Goal: Transaction & Acquisition: Purchase product/service

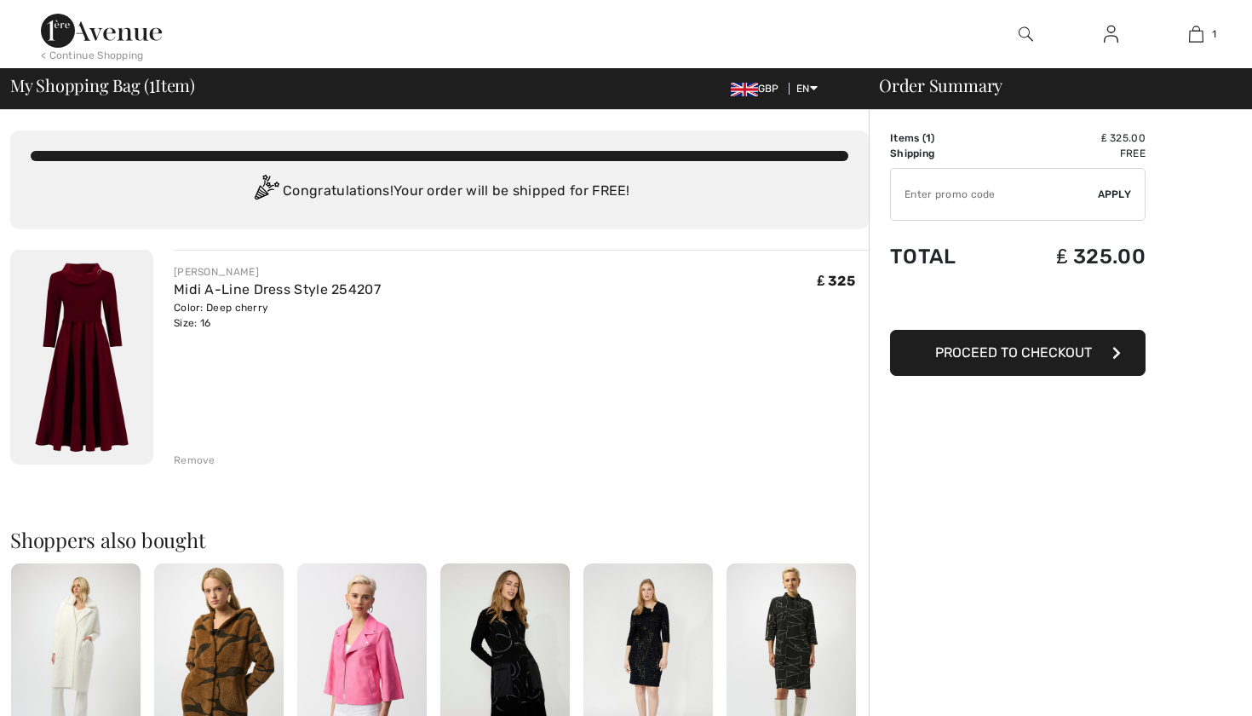
click at [978, 197] on input "TEXT" at bounding box center [994, 194] width 207 height 51
type input "NEW15"
click at [1109, 202] on div "✔ Apply Remove" at bounding box center [1018, 194] width 256 height 53
click at [1109, 200] on span "Apply" at bounding box center [1115, 194] width 34 height 15
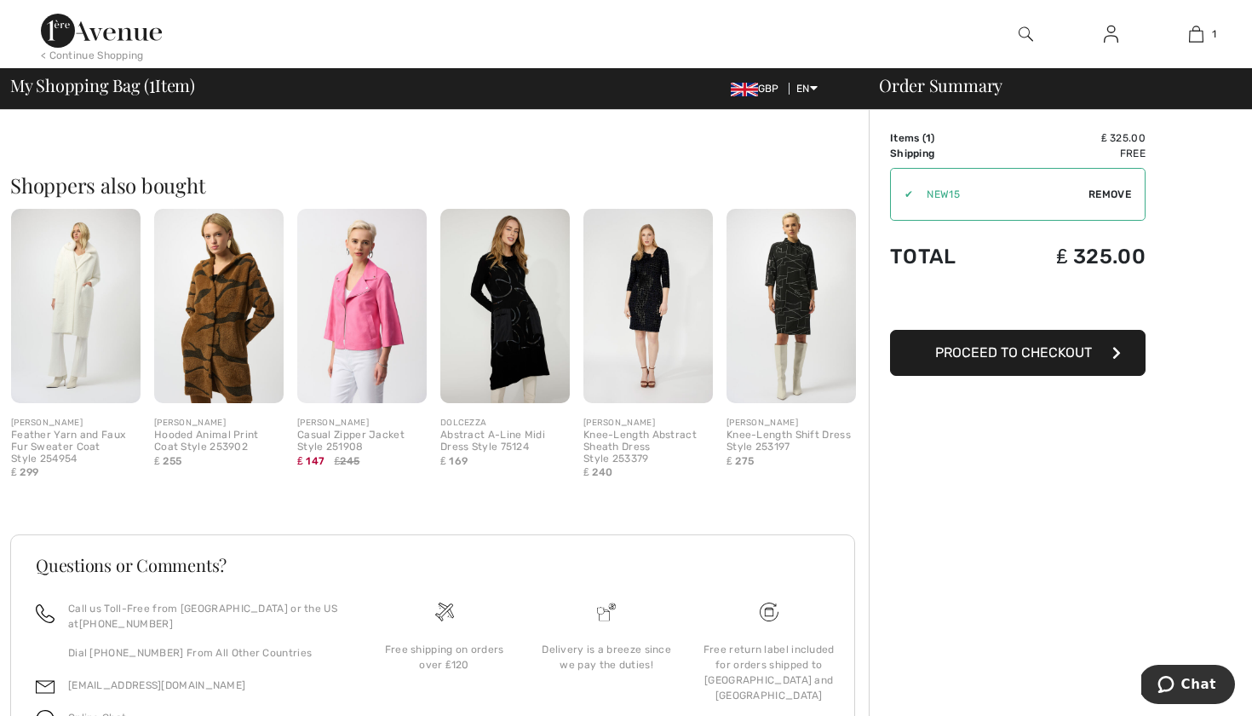
scroll to position [365, 0]
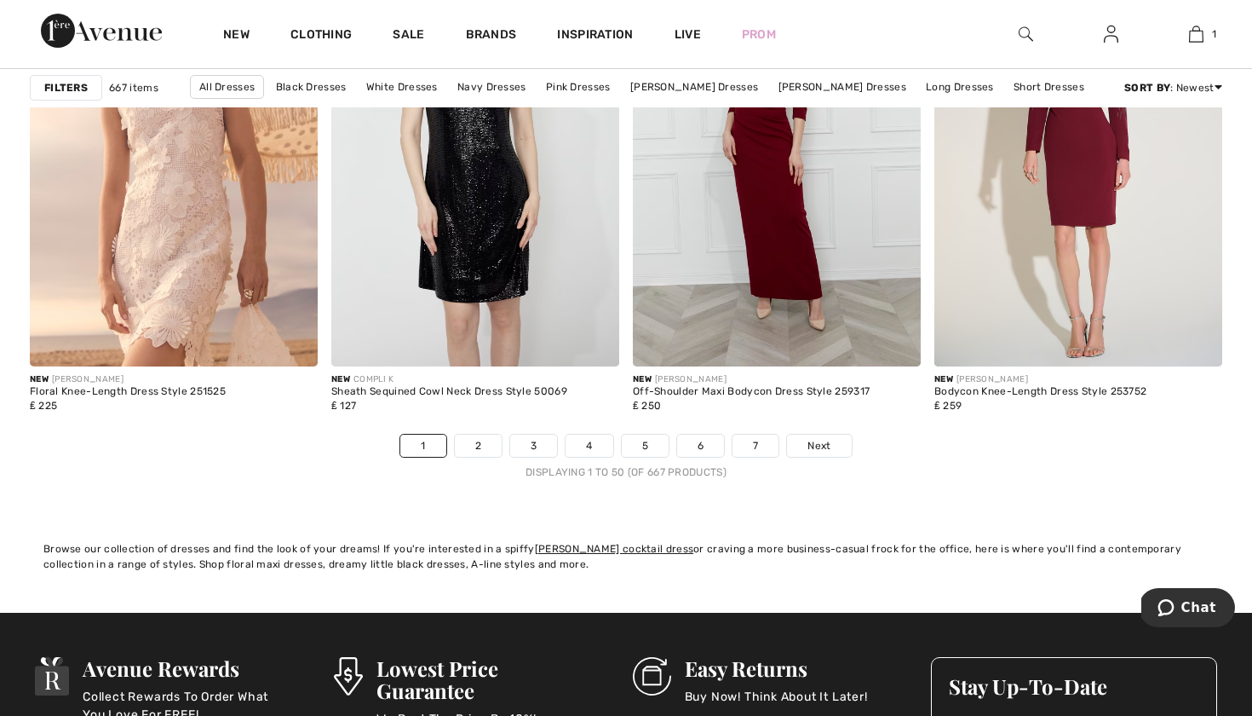
scroll to position [7623, 0]
click at [481, 451] on link "2" at bounding box center [478, 445] width 47 height 22
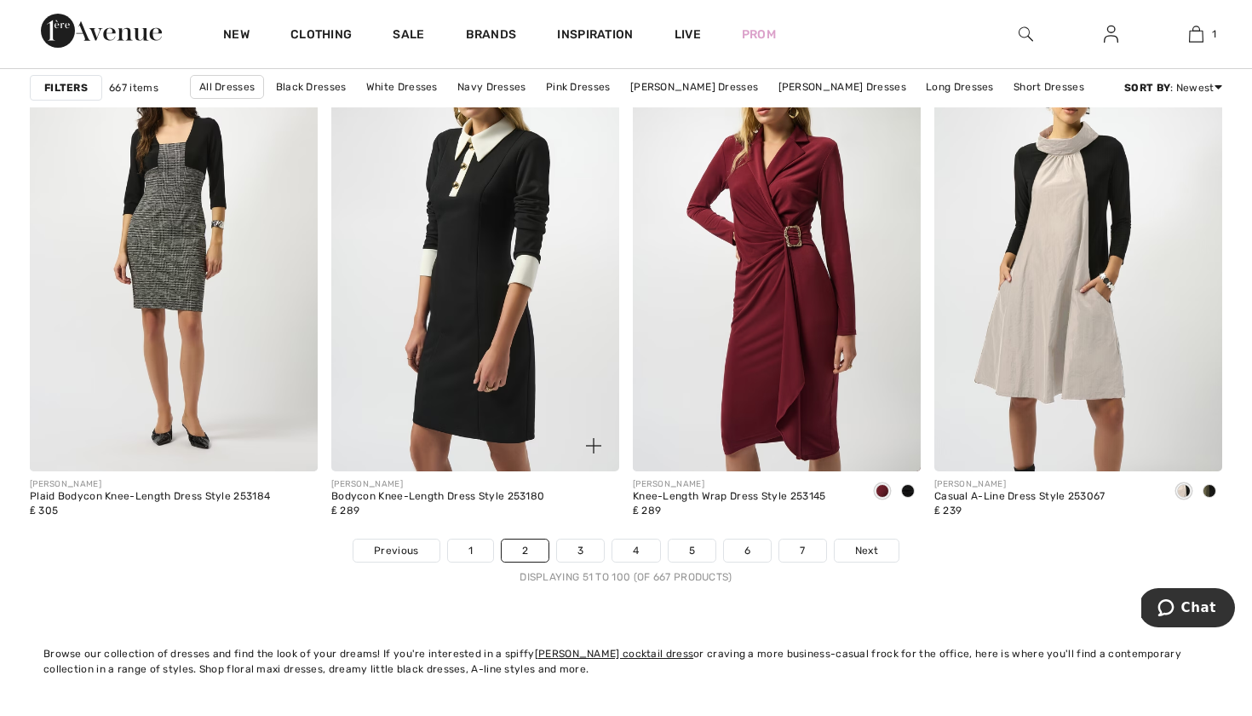
scroll to position [7520, 0]
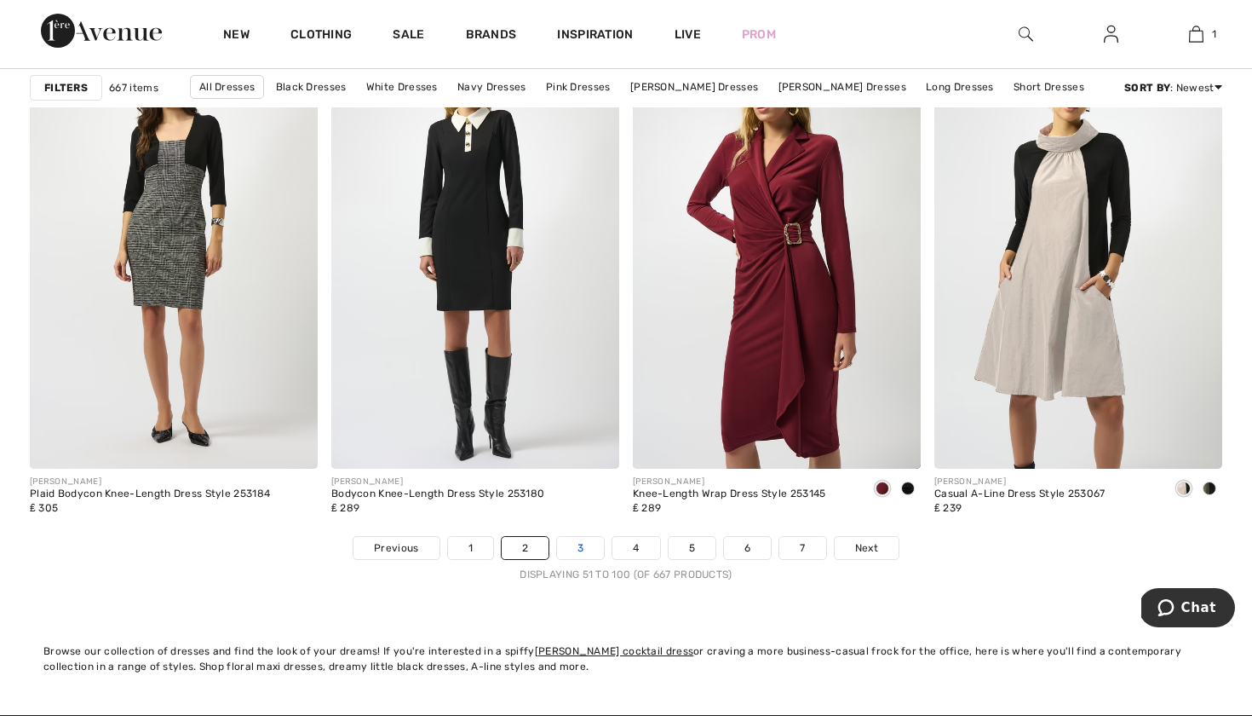
click at [595, 549] on link "3" at bounding box center [580, 548] width 47 height 22
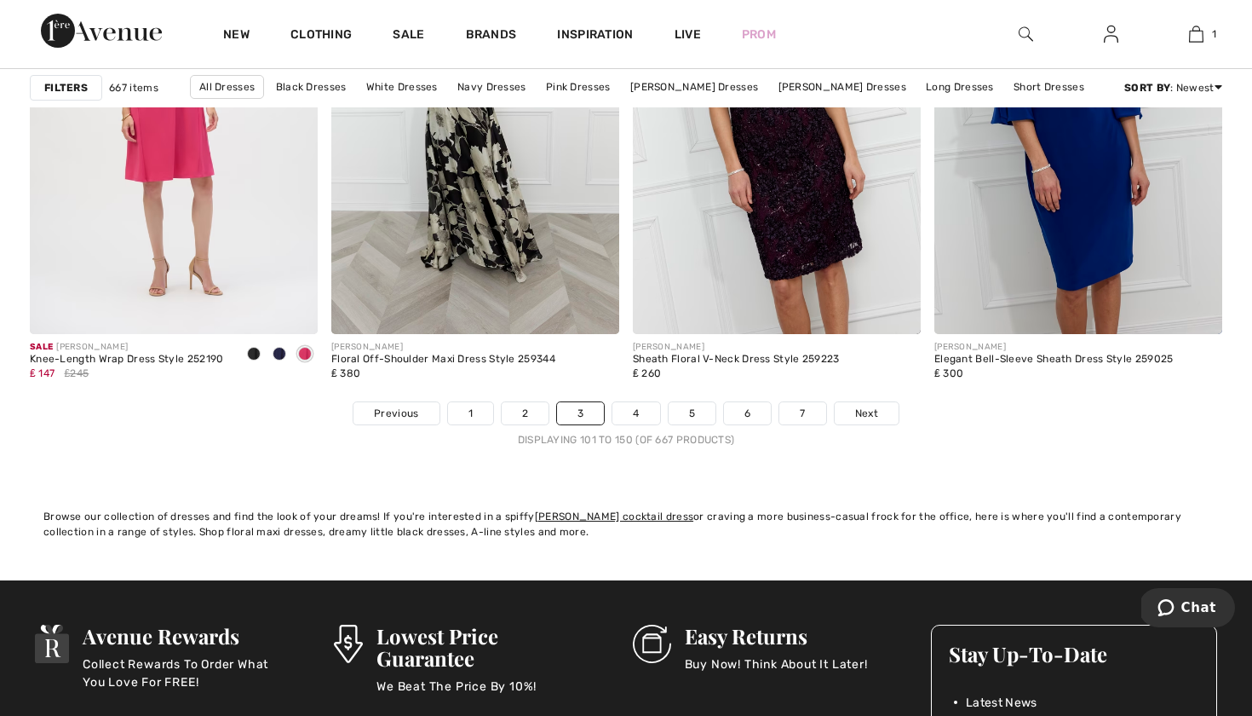
scroll to position [7659, 0]
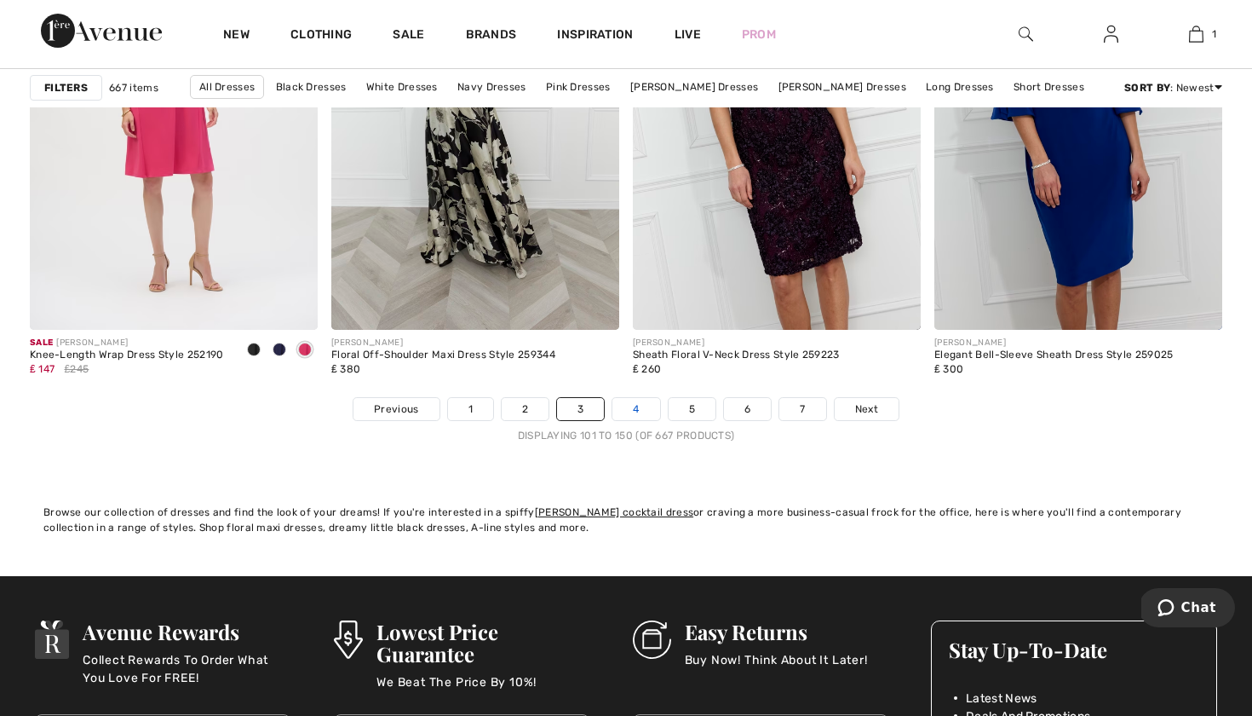
click at [640, 407] on link "4" at bounding box center [636, 409] width 47 height 22
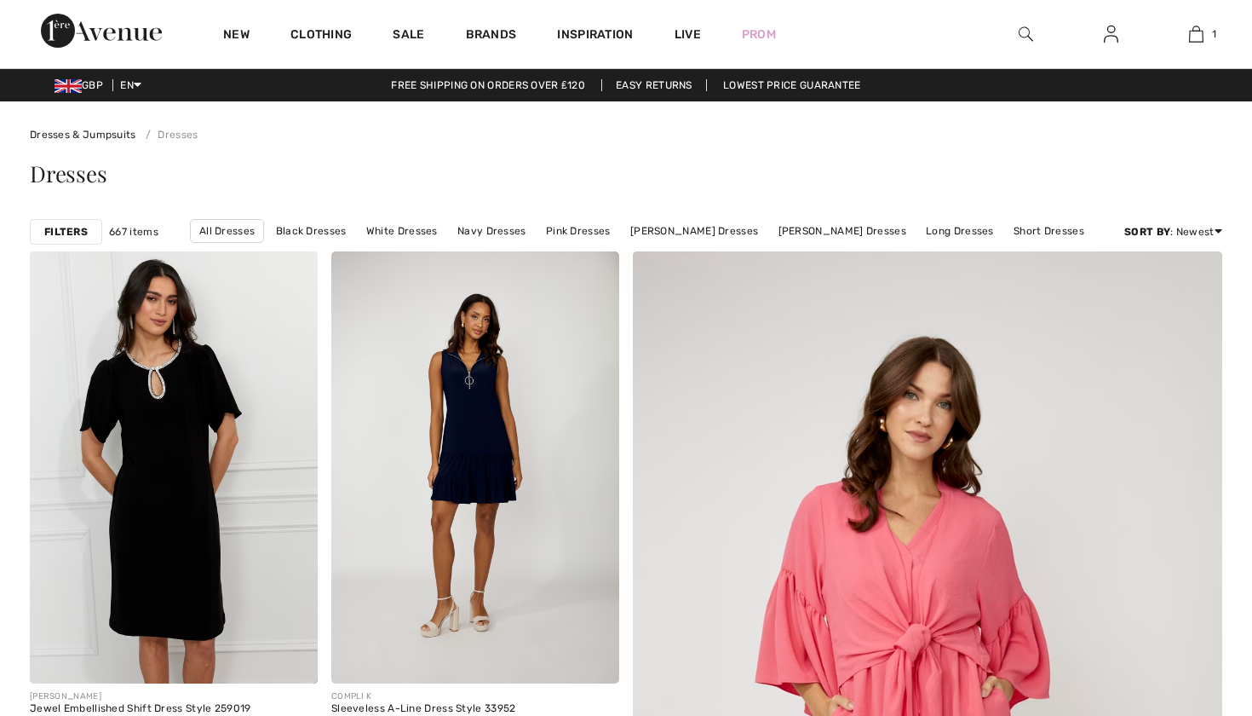
checkbox input "true"
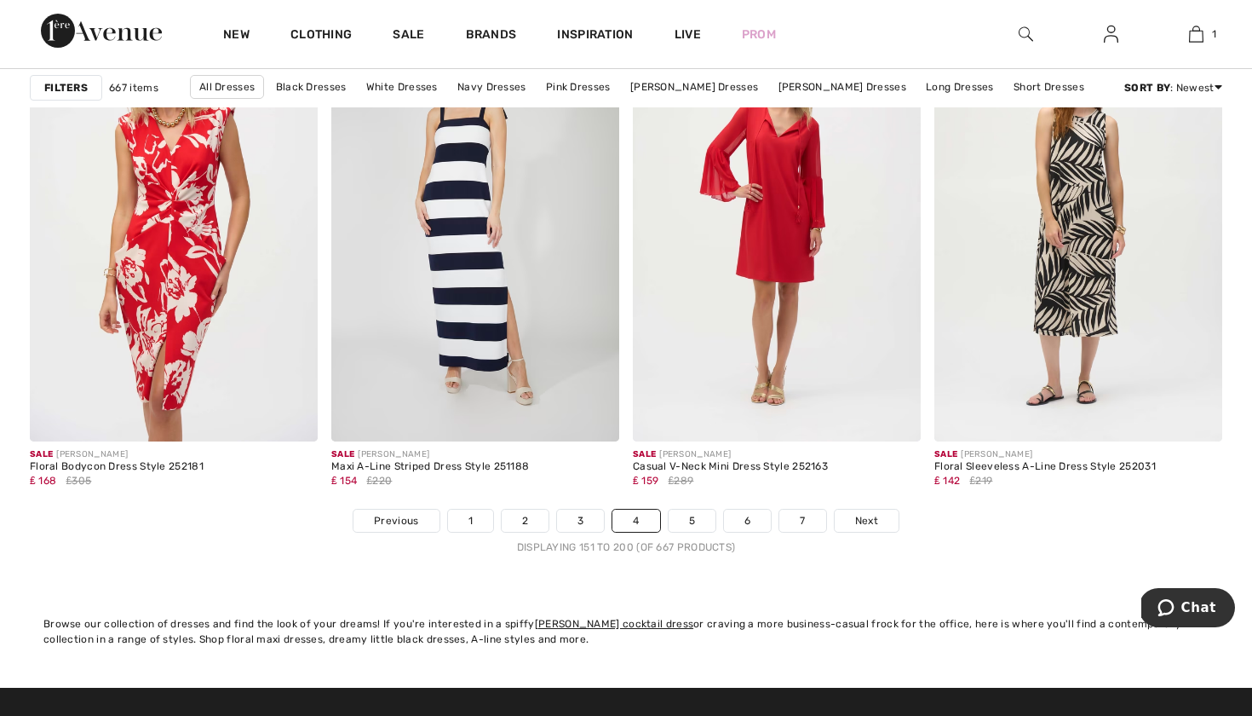
scroll to position [7557, 0]
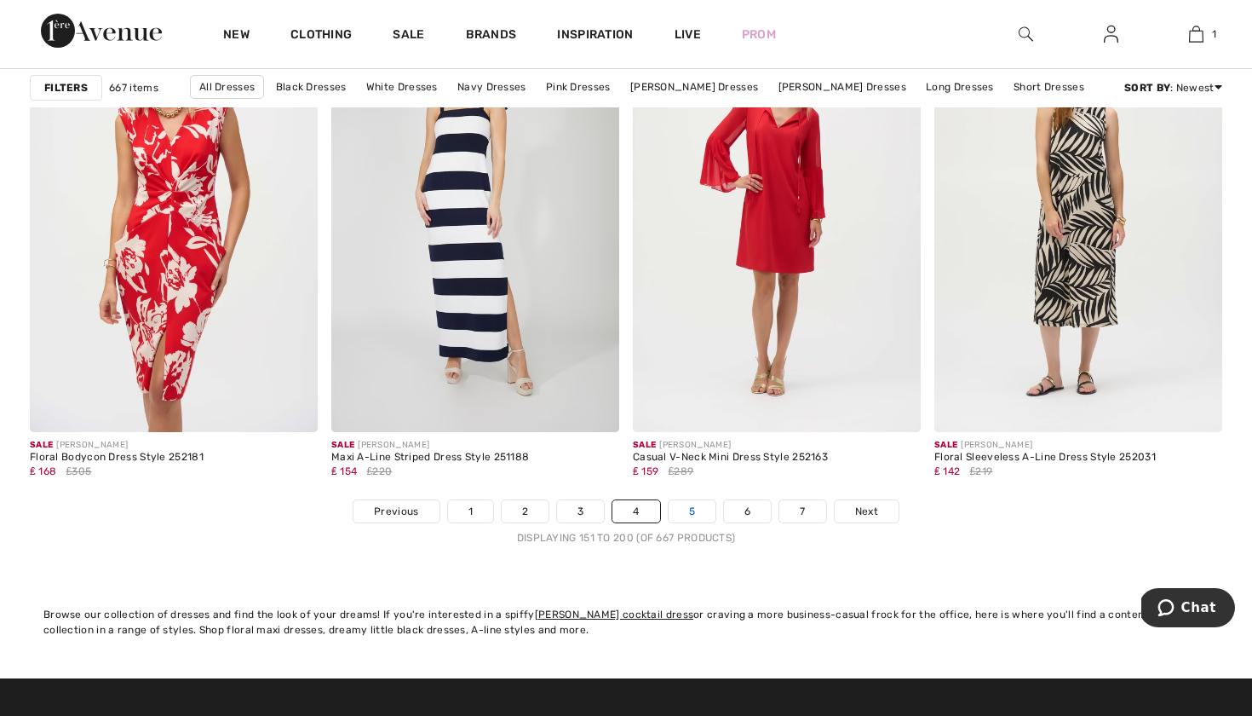
click at [700, 515] on link "5" at bounding box center [692, 511] width 47 height 22
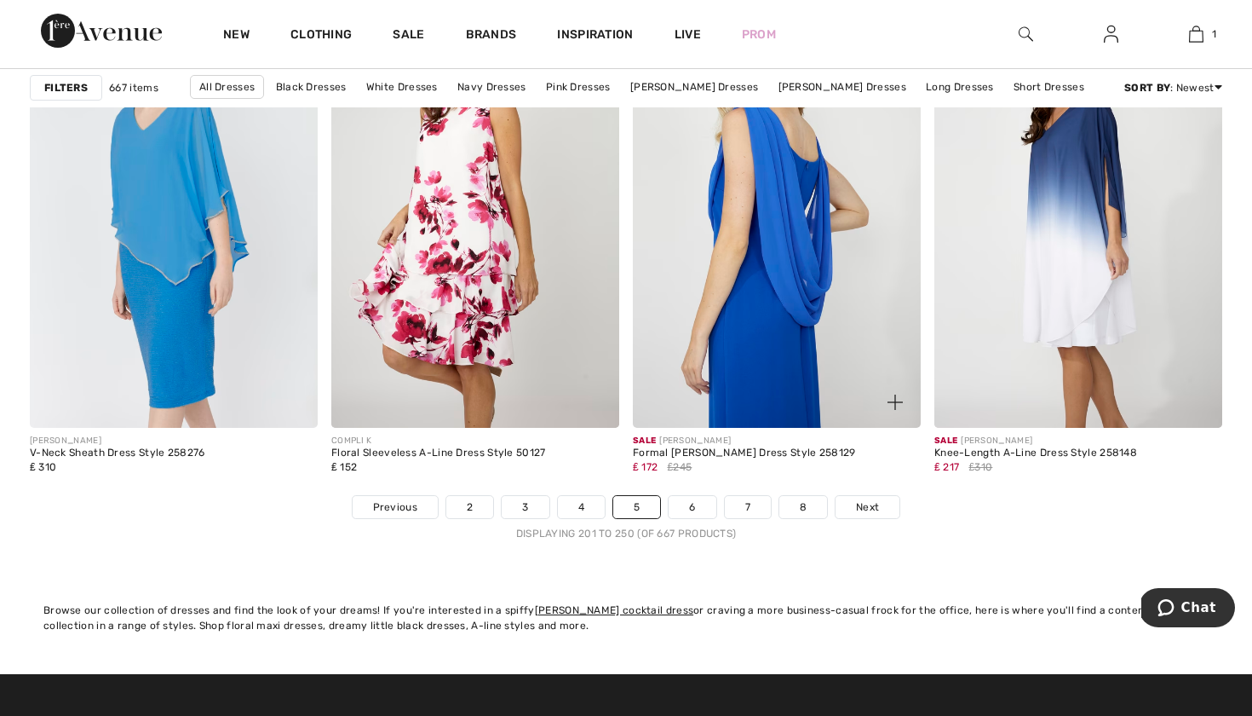
scroll to position [7590, 0]
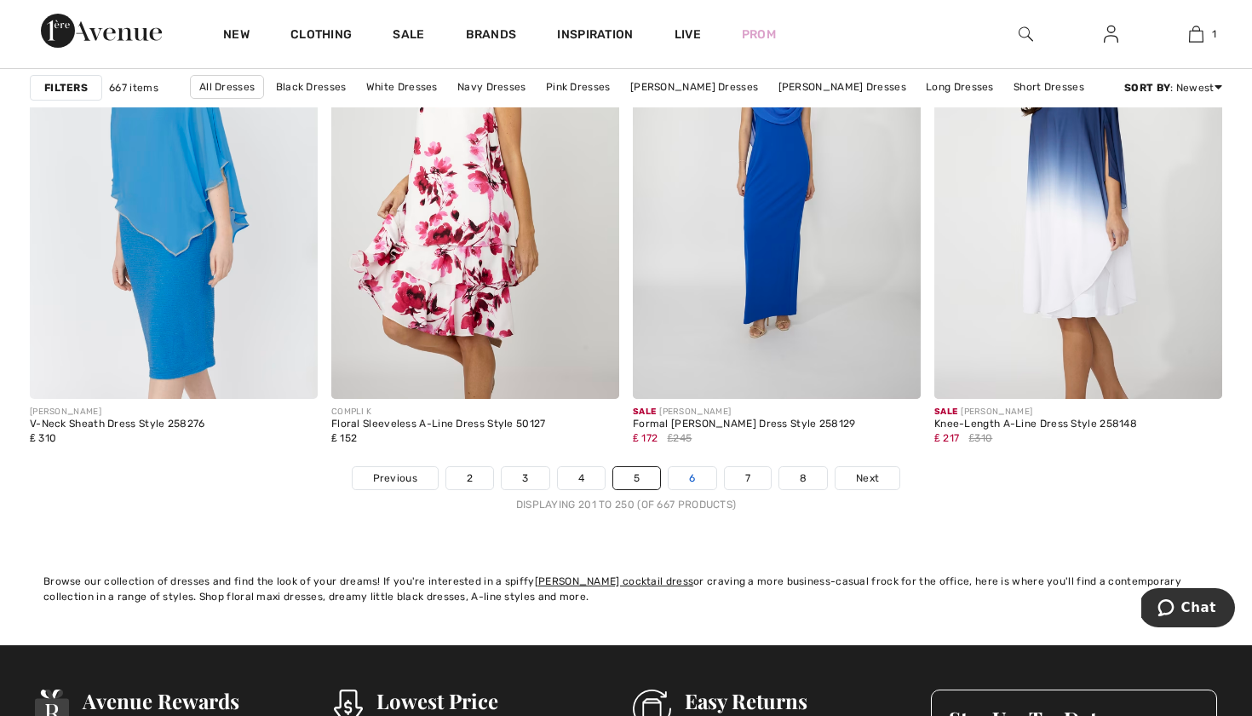
click at [685, 477] on link "6" at bounding box center [692, 478] width 47 height 22
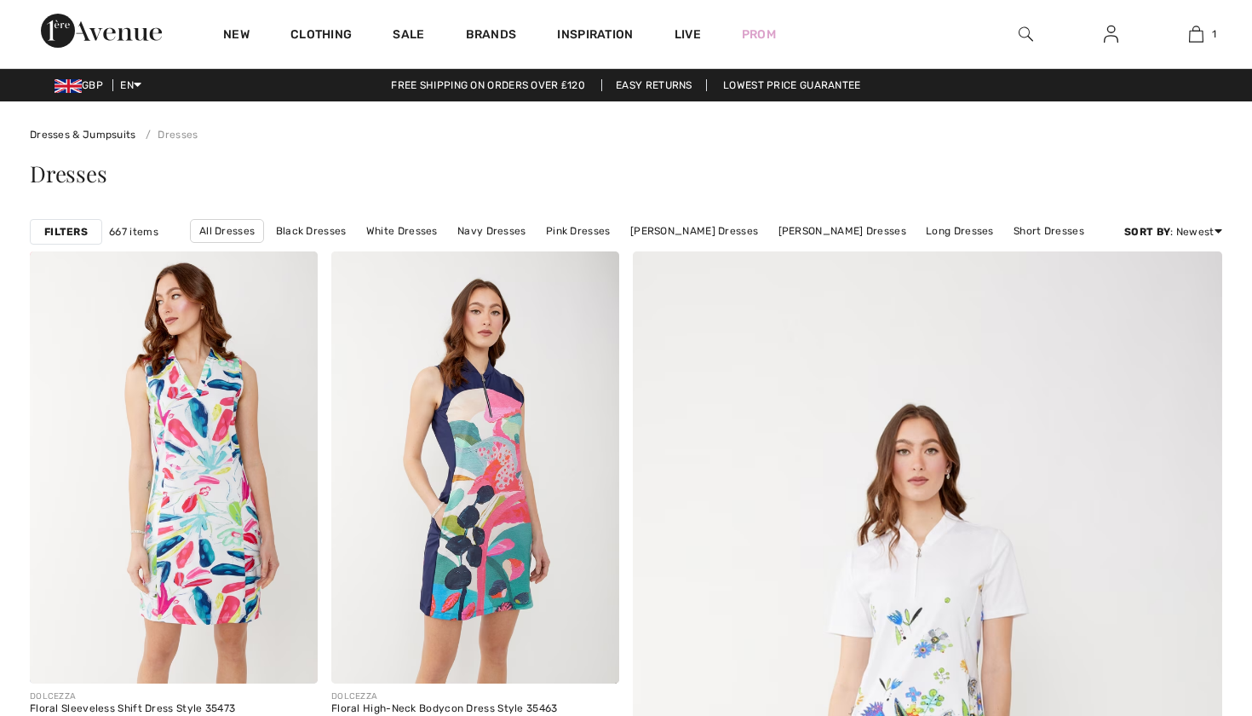
checkbox input "true"
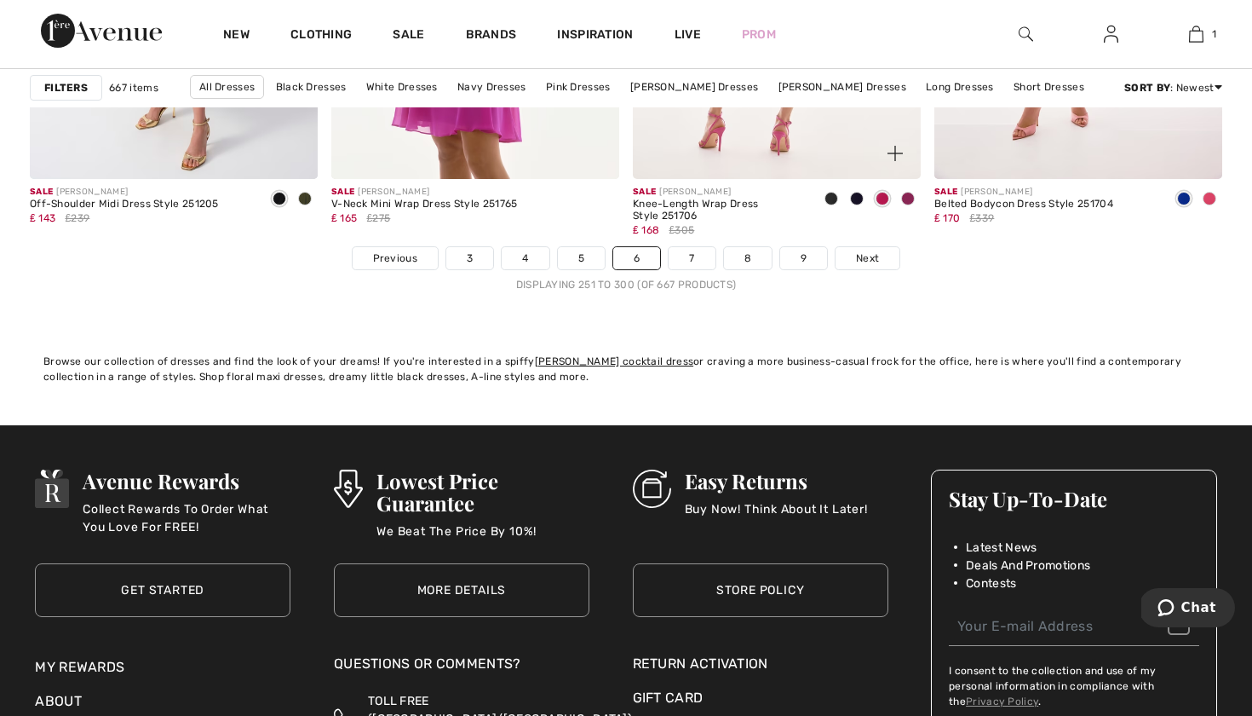
scroll to position [7688, 0]
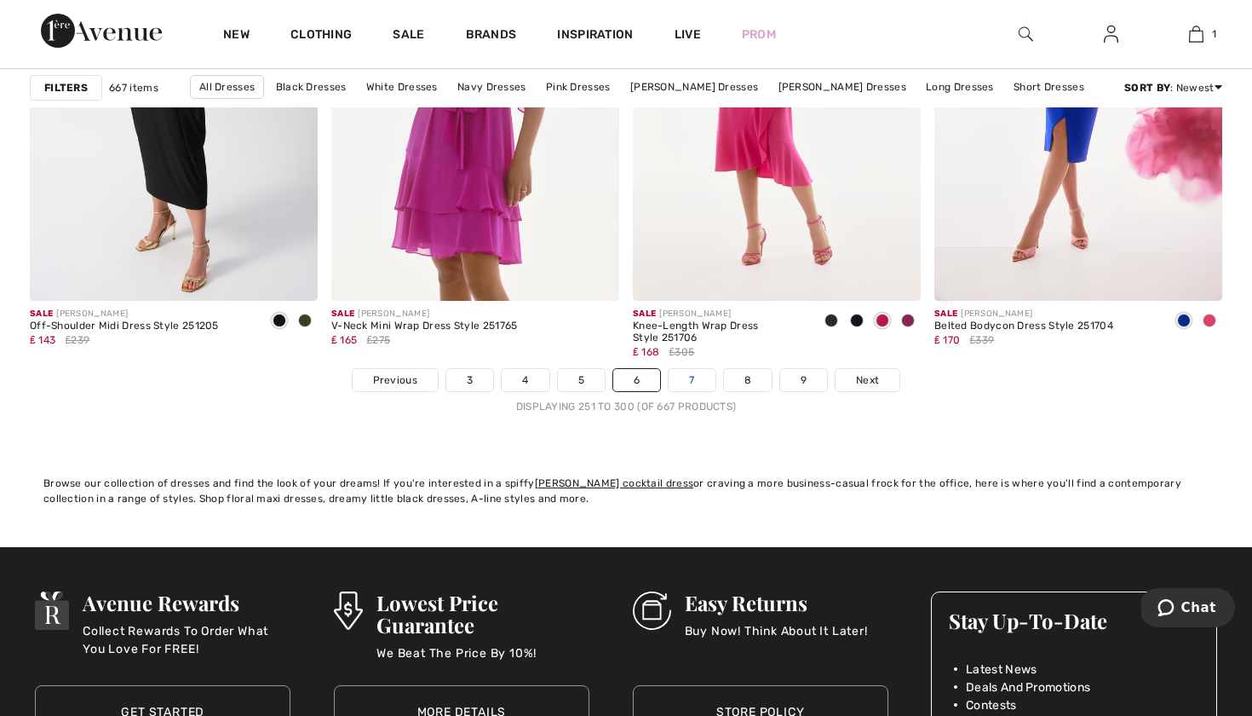
click at [706, 379] on link "7" at bounding box center [692, 380] width 46 height 22
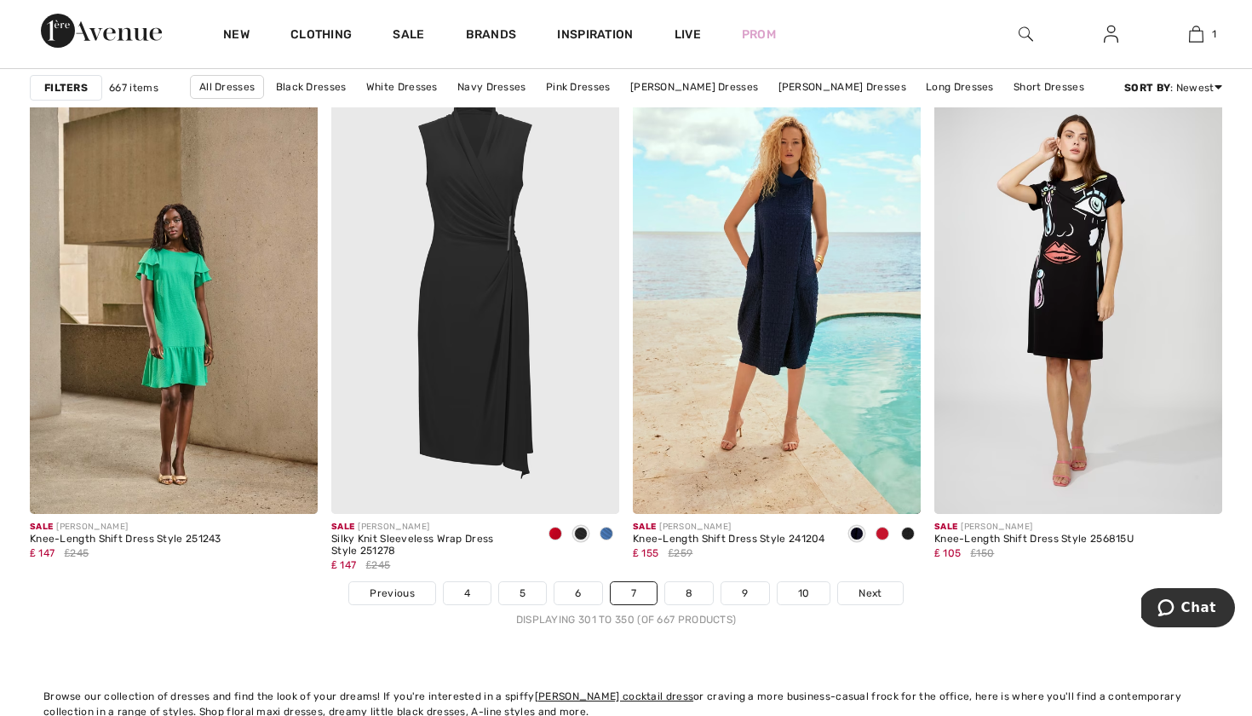
scroll to position [7490, 0]
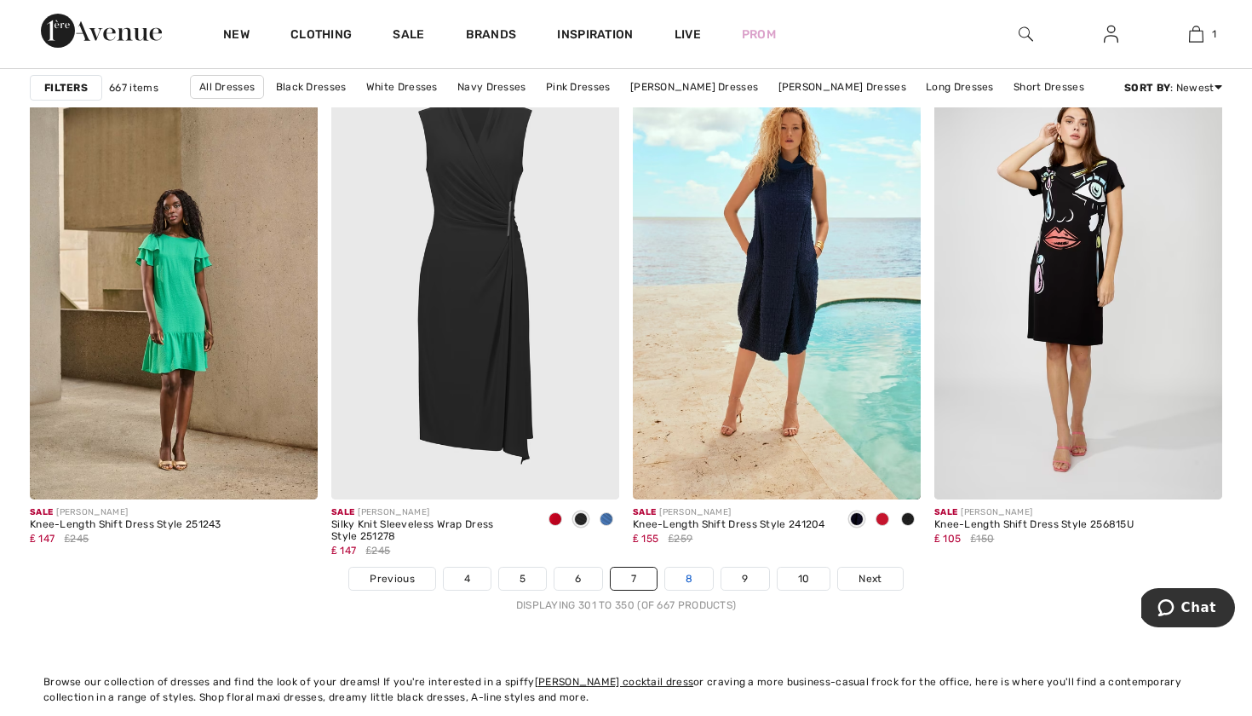
click at [688, 580] on link "8" at bounding box center [689, 578] width 48 height 22
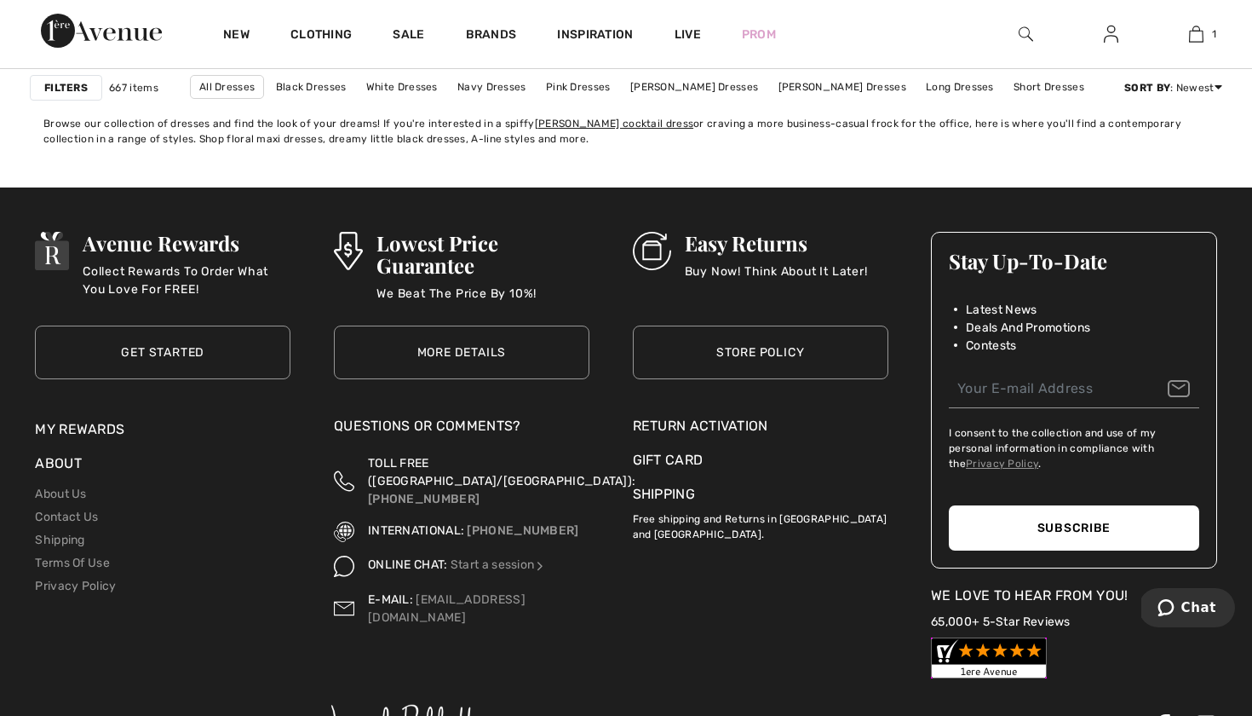
scroll to position [7571, 0]
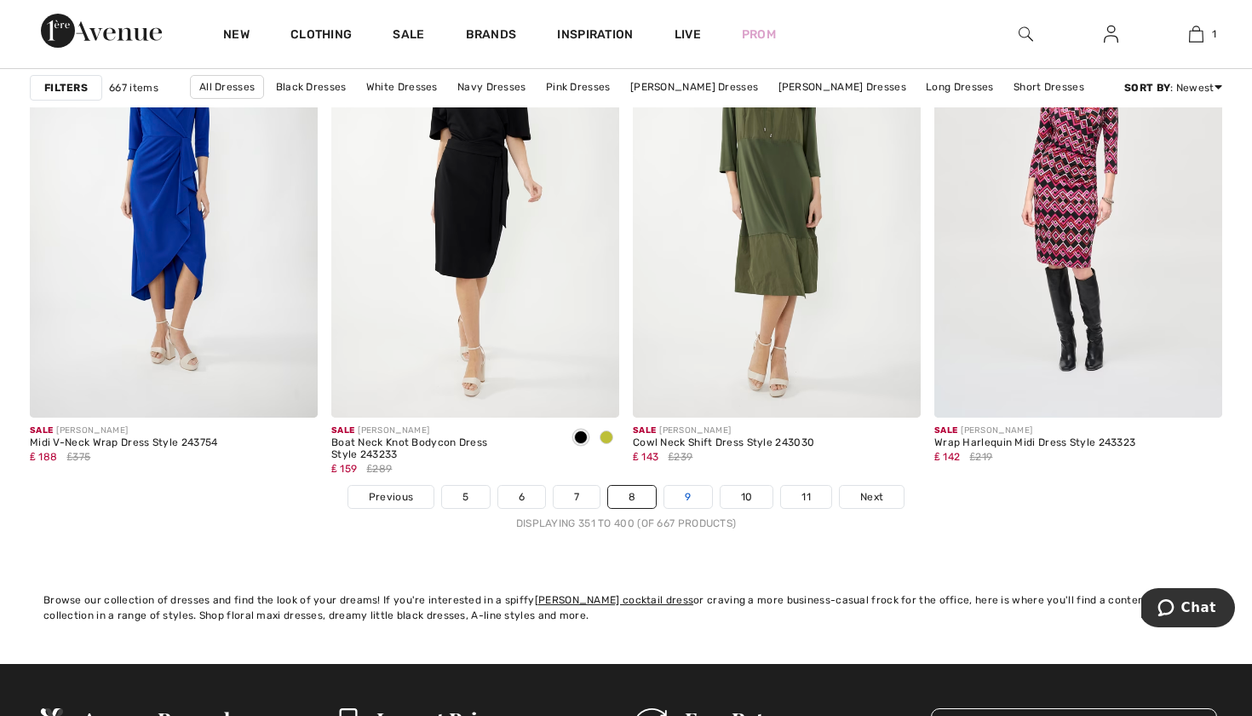
click at [690, 497] on link "9" at bounding box center [688, 497] width 47 height 22
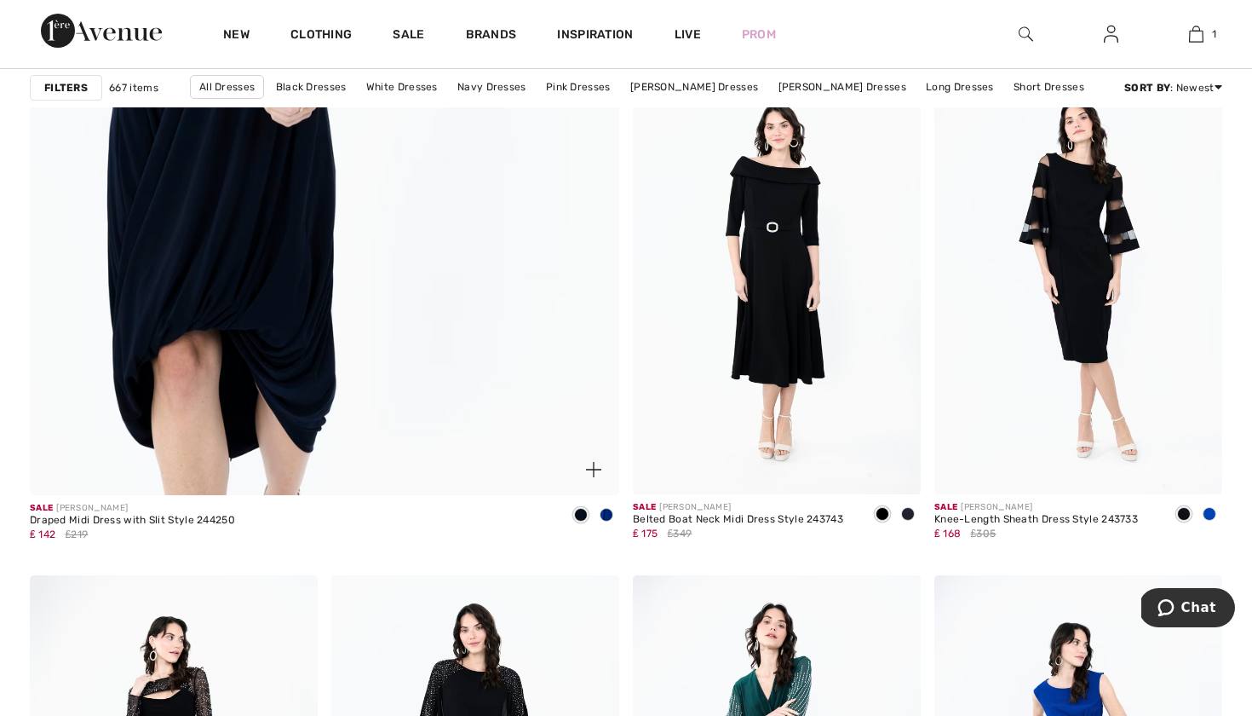
scroll to position [4742, 0]
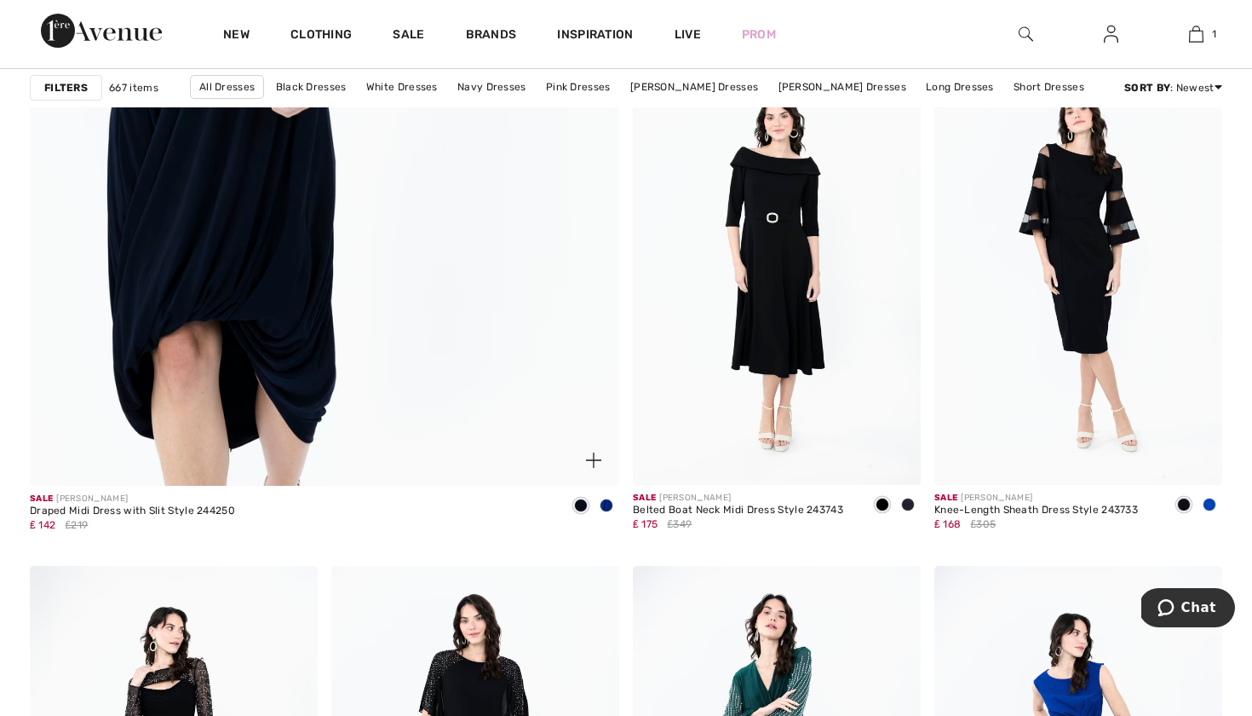
click at [305, 341] on img at bounding box center [324, 71] width 707 height 1062
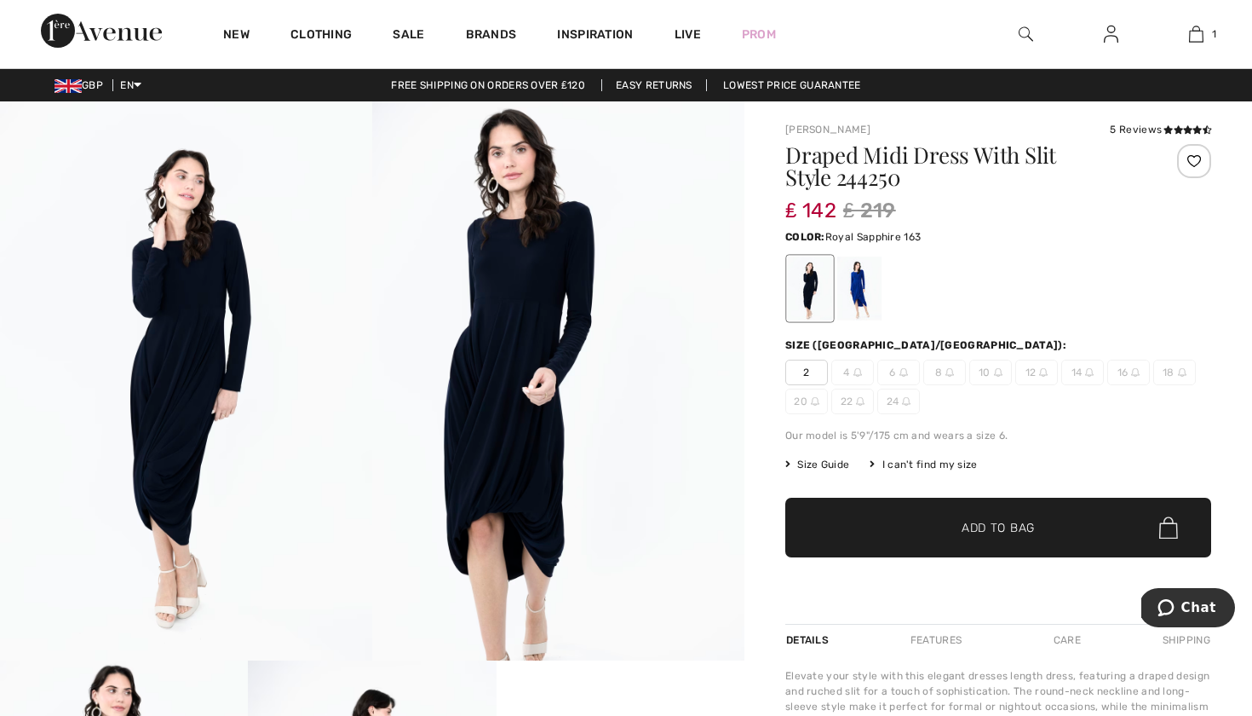
click at [867, 294] on div at bounding box center [859, 288] width 44 height 64
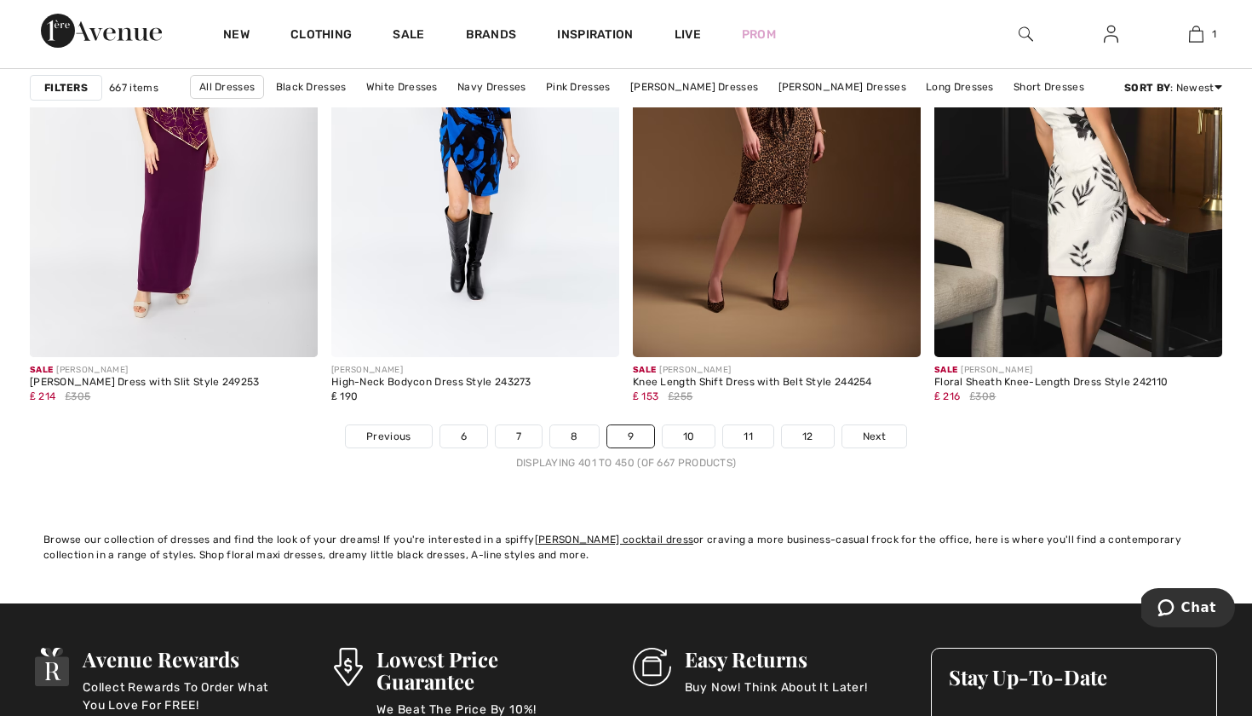
scroll to position [7636, 0]
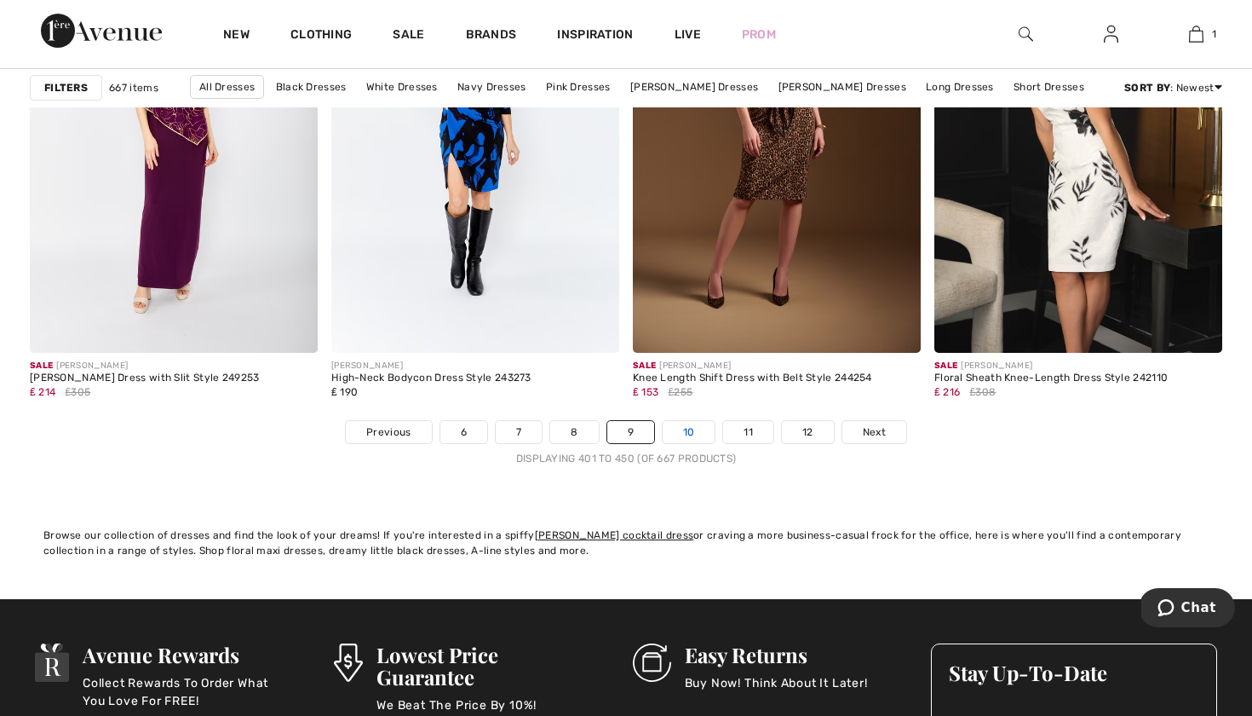
click at [685, 423] on link "10" at bounding box center [689, 432] width 53 height 22
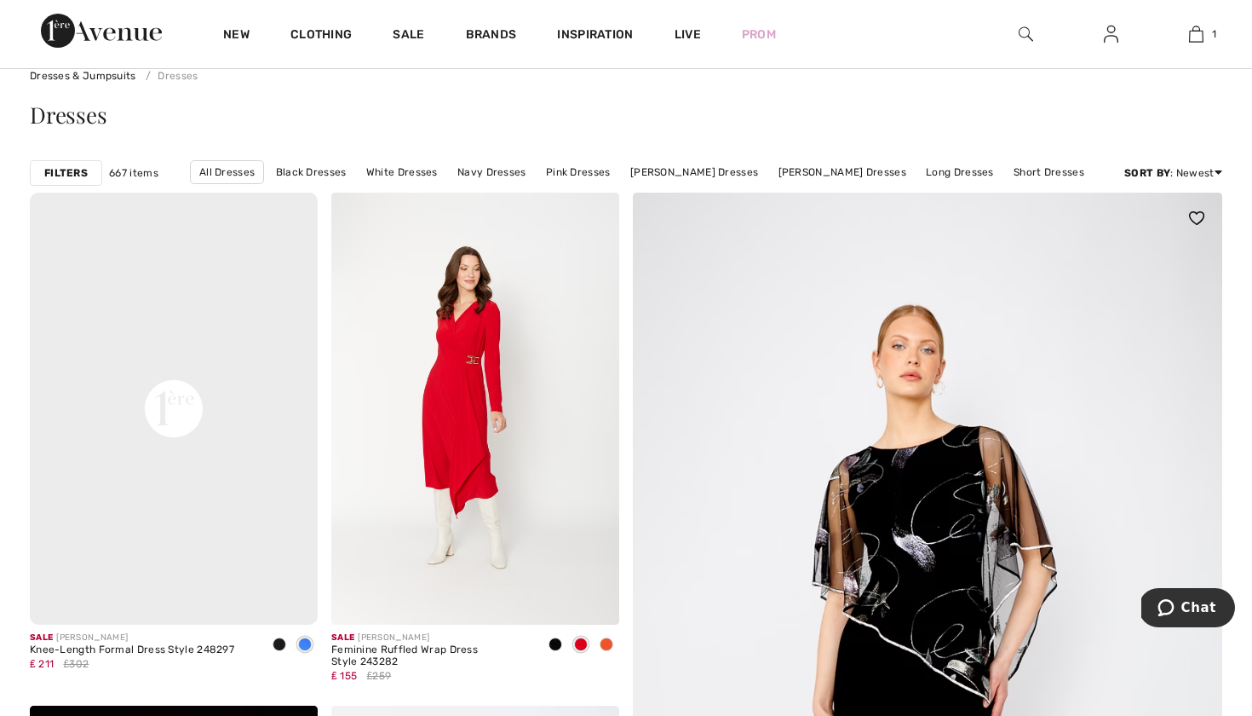
scroll to position [63, 0]
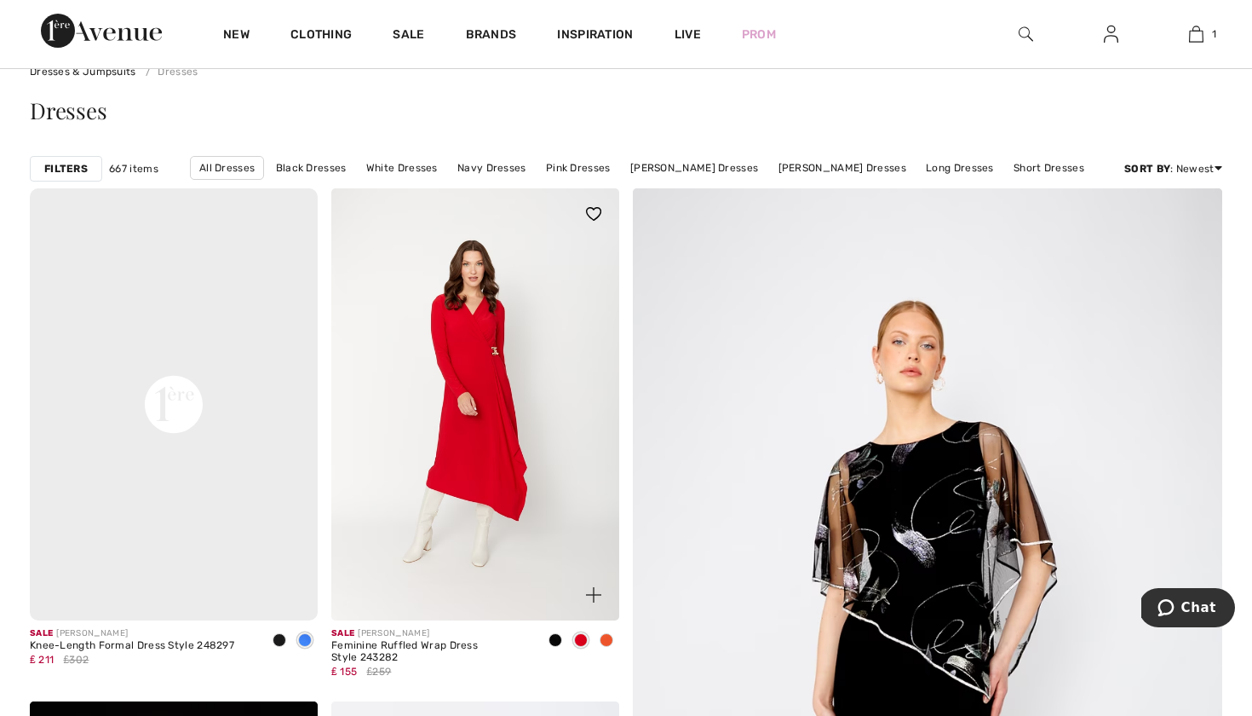
click at [531, 425] on img at bounding box center [475, 404] width 288 height 432
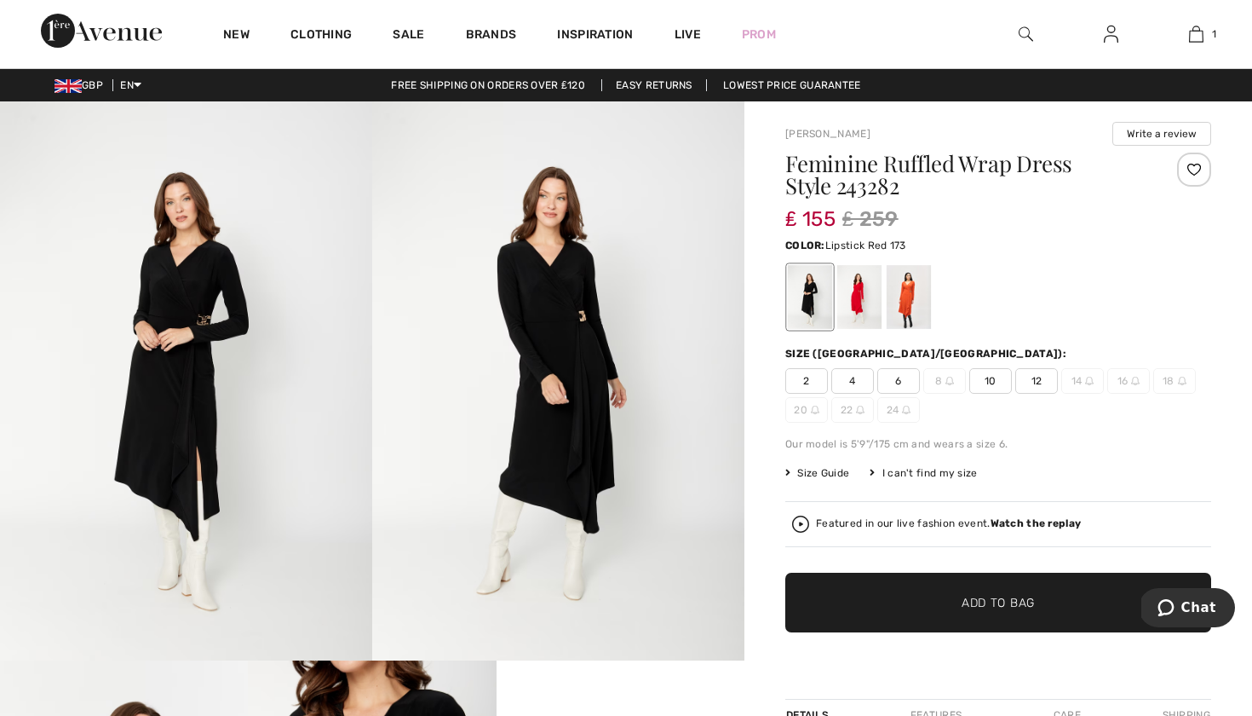
click at [849, 310] on div at bounding box center [859, 297] width 44 height 64
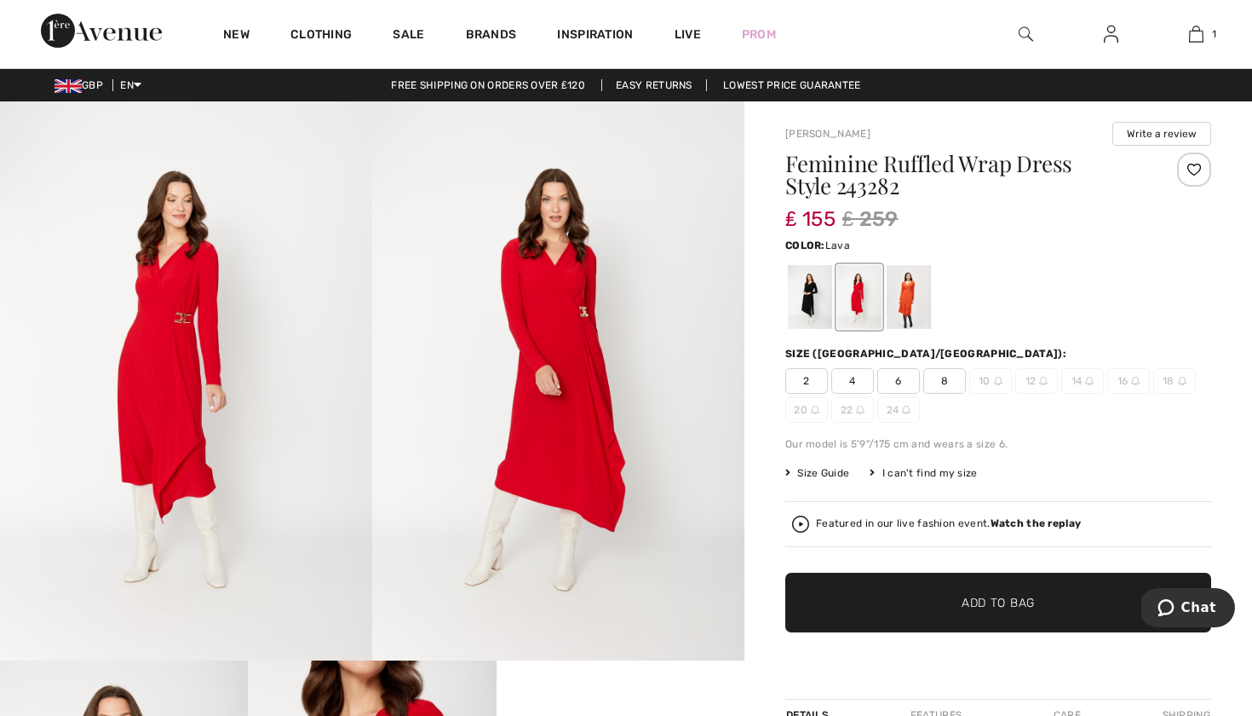
click at [895, 310] on div at bounding box center [909, 297] width 44 height 64
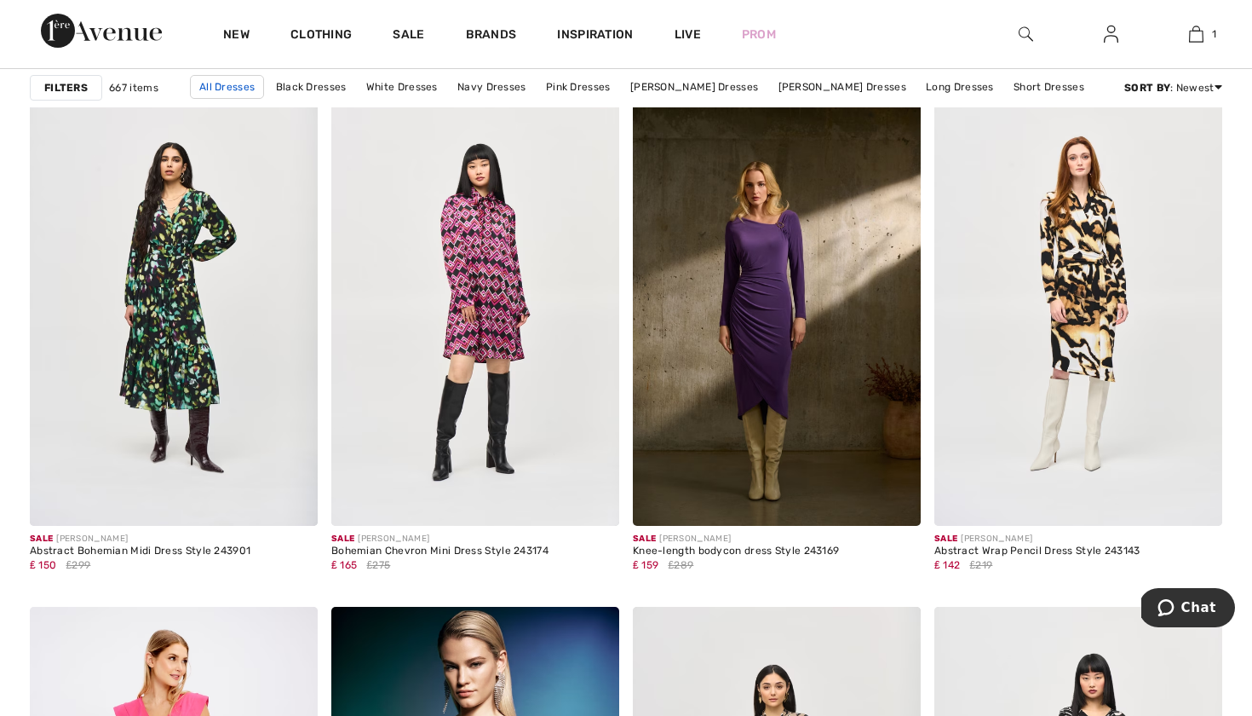
scroll to position [1185, 0]
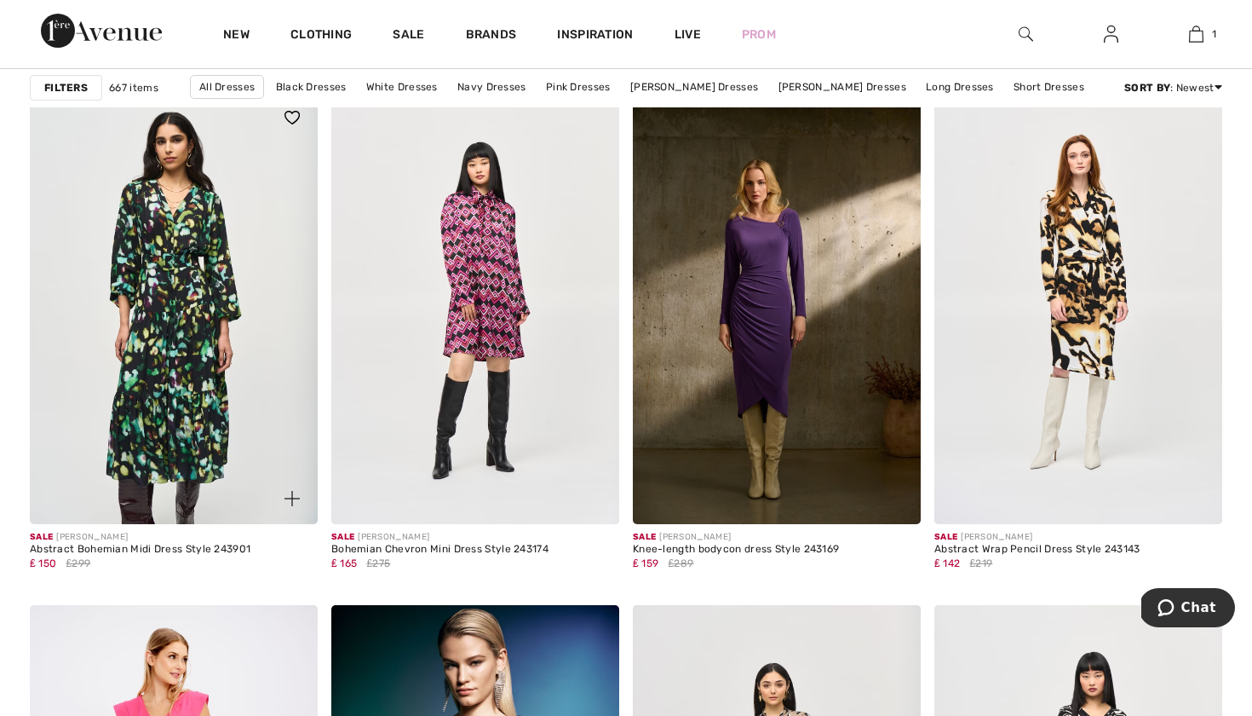
click at [156, 364] on img at bounding box center [174, 308] width 288 height 432
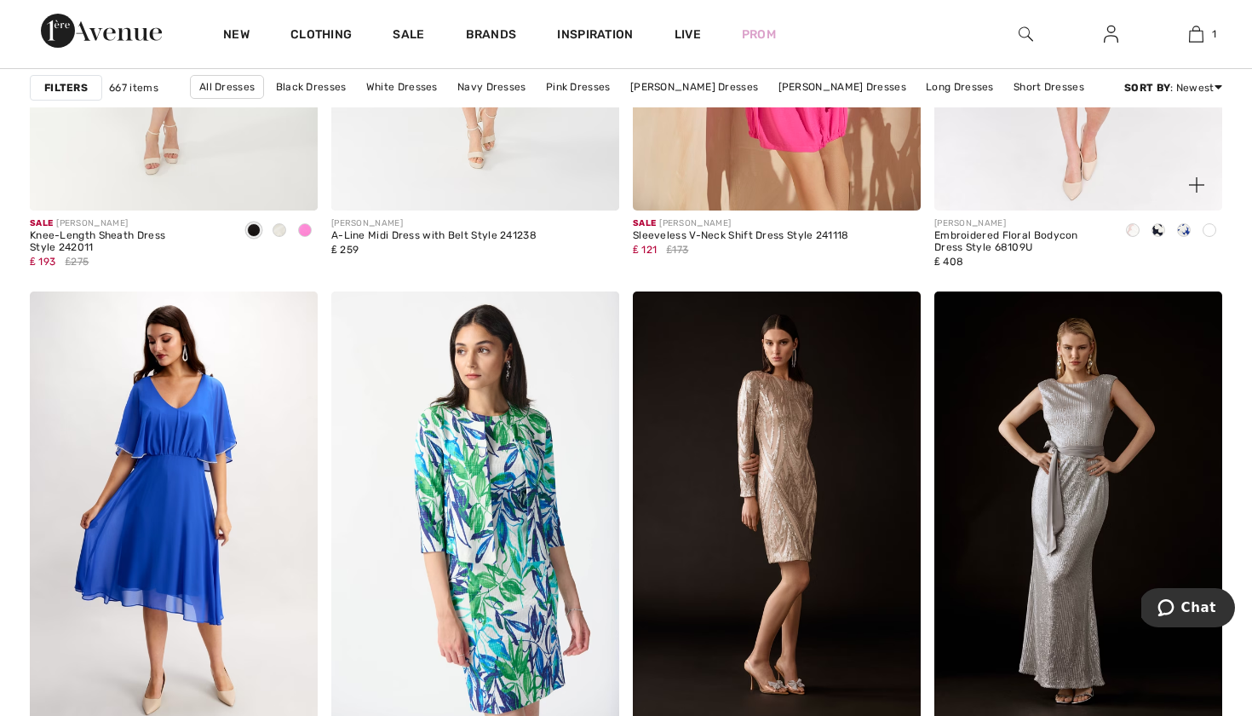
scroll to position [6506, 0]
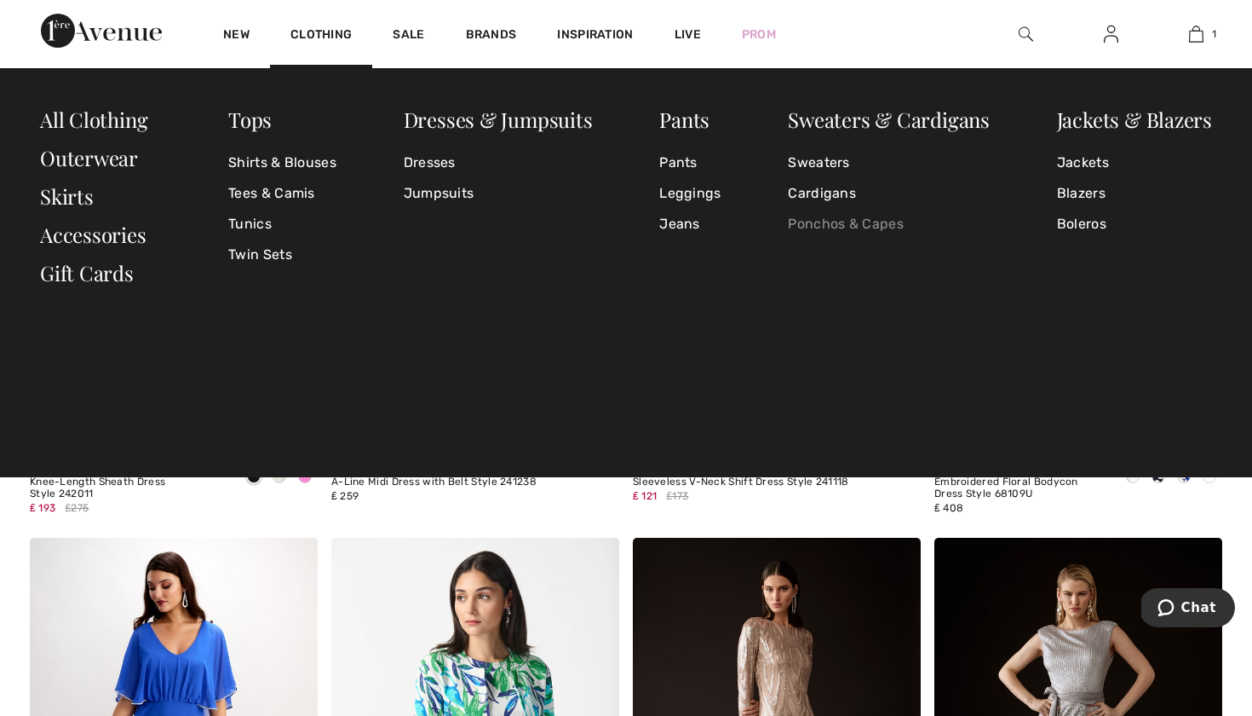
click at [823, 221] on link "Ponchos & Capes" at bounding box center [889, 224] width 202 height 31
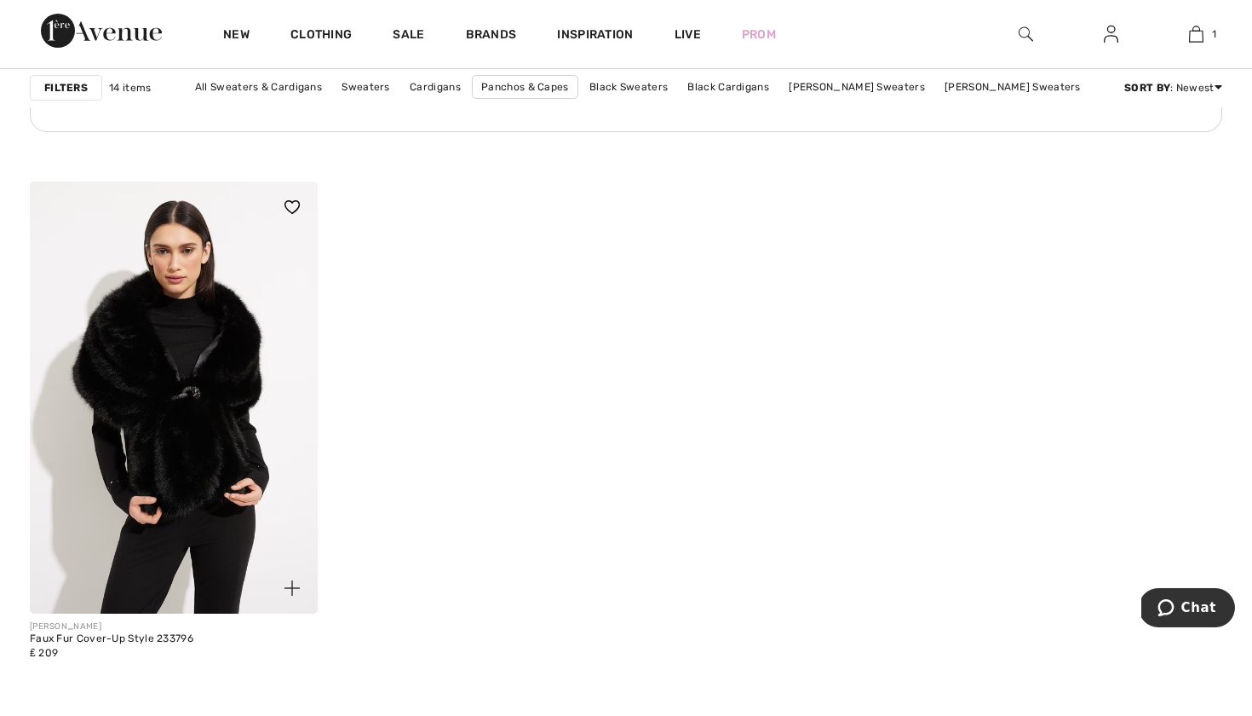
scroll to position [2199, 0]
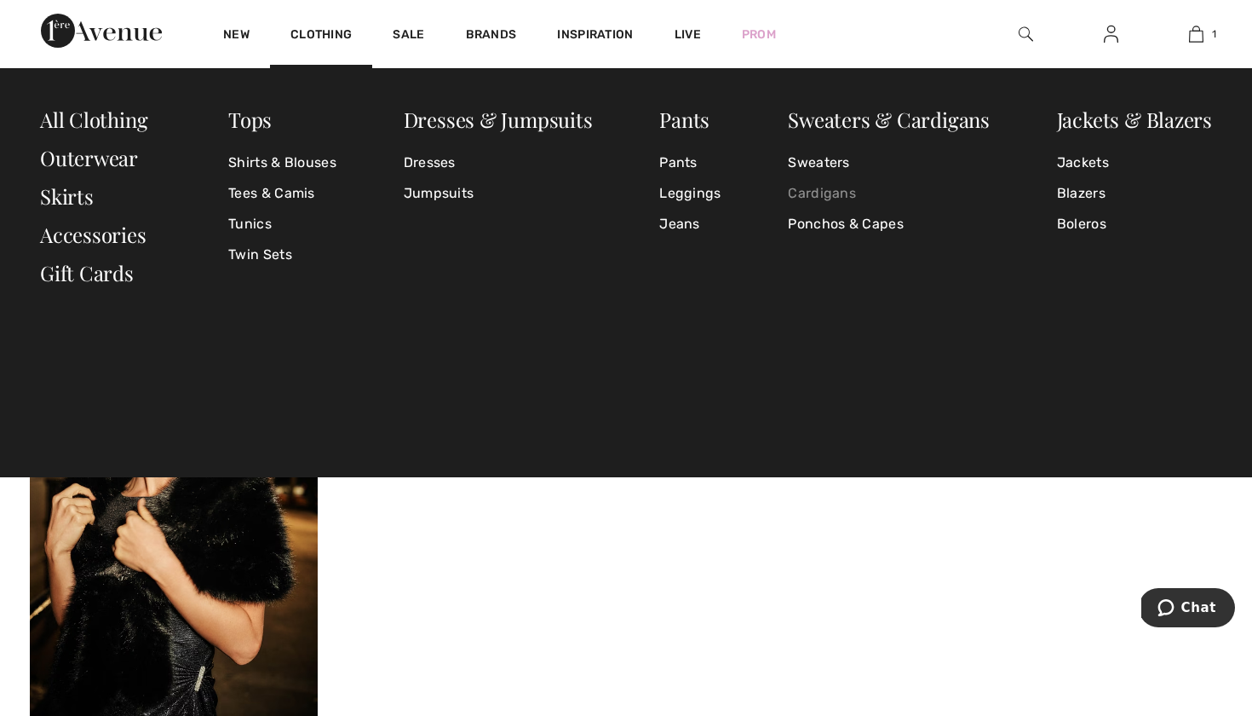
click at [817, 194] on link "Cardigans" at bounding box center [889, 193] width 202 height 31
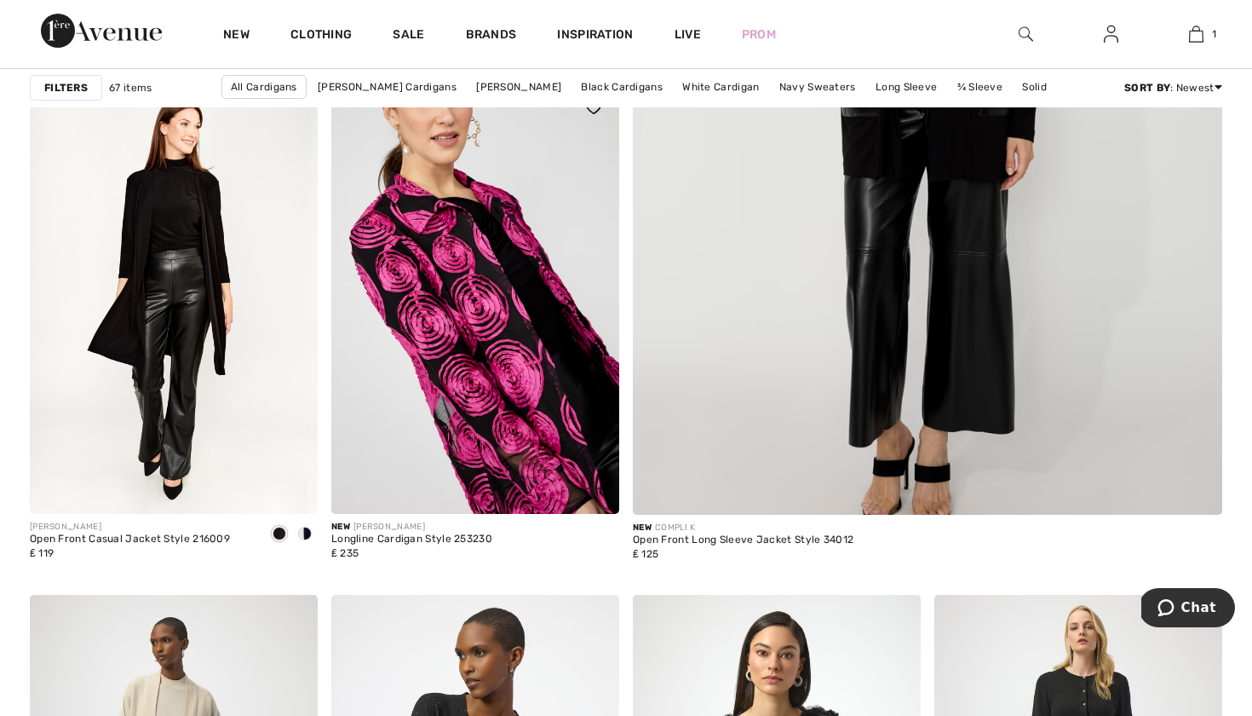
scroll to position [702, 0]
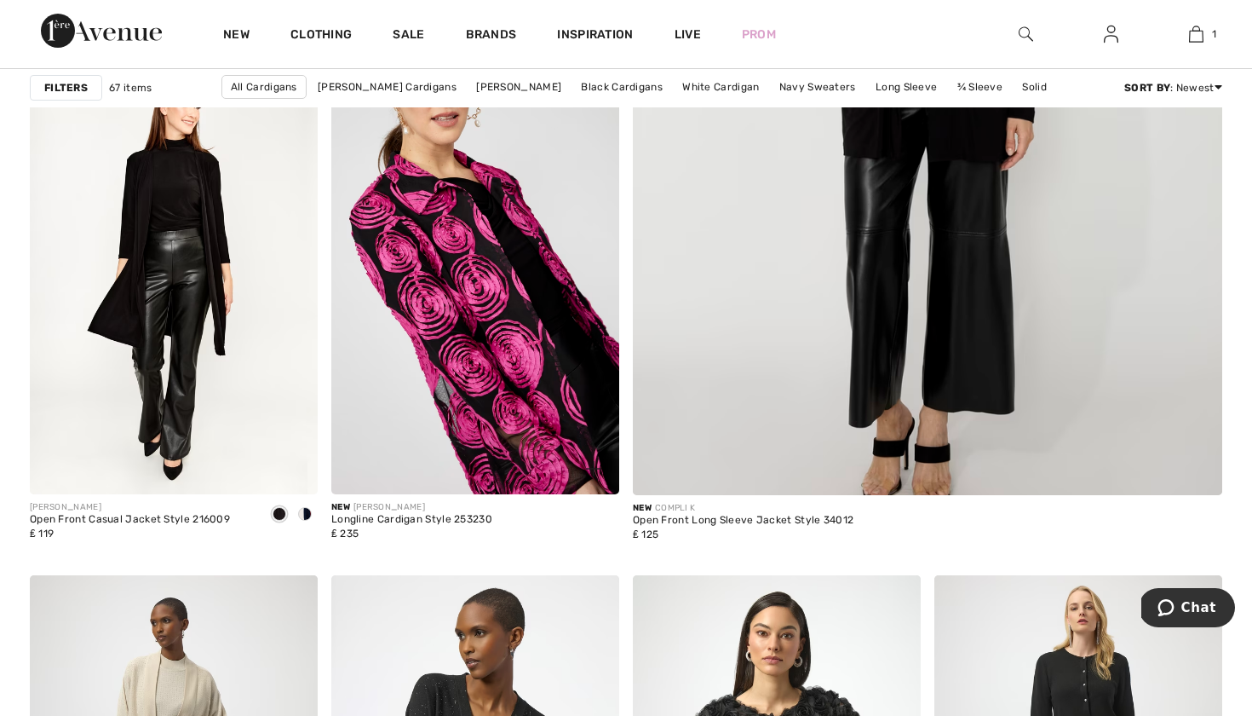
click at [522, 414] on img at bounding box center [475, 278] width 288 height 432
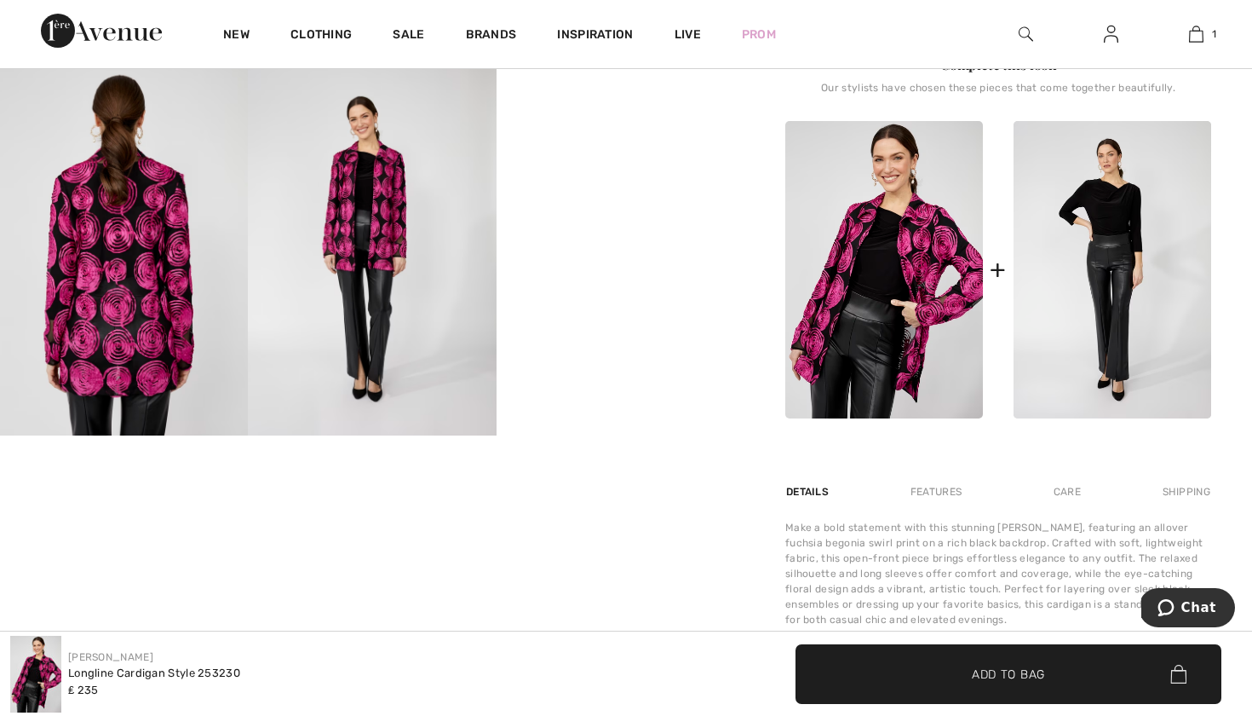
scroll to position [598, 0]
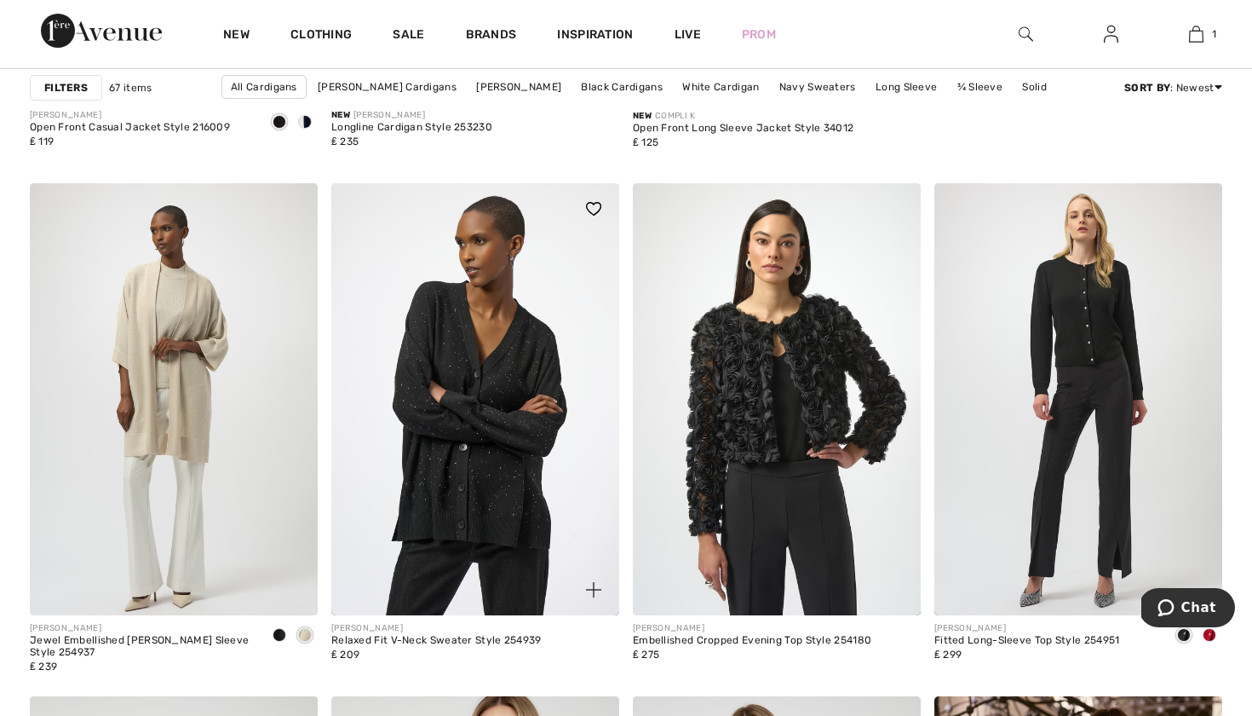
scroll to position [1101, 0]
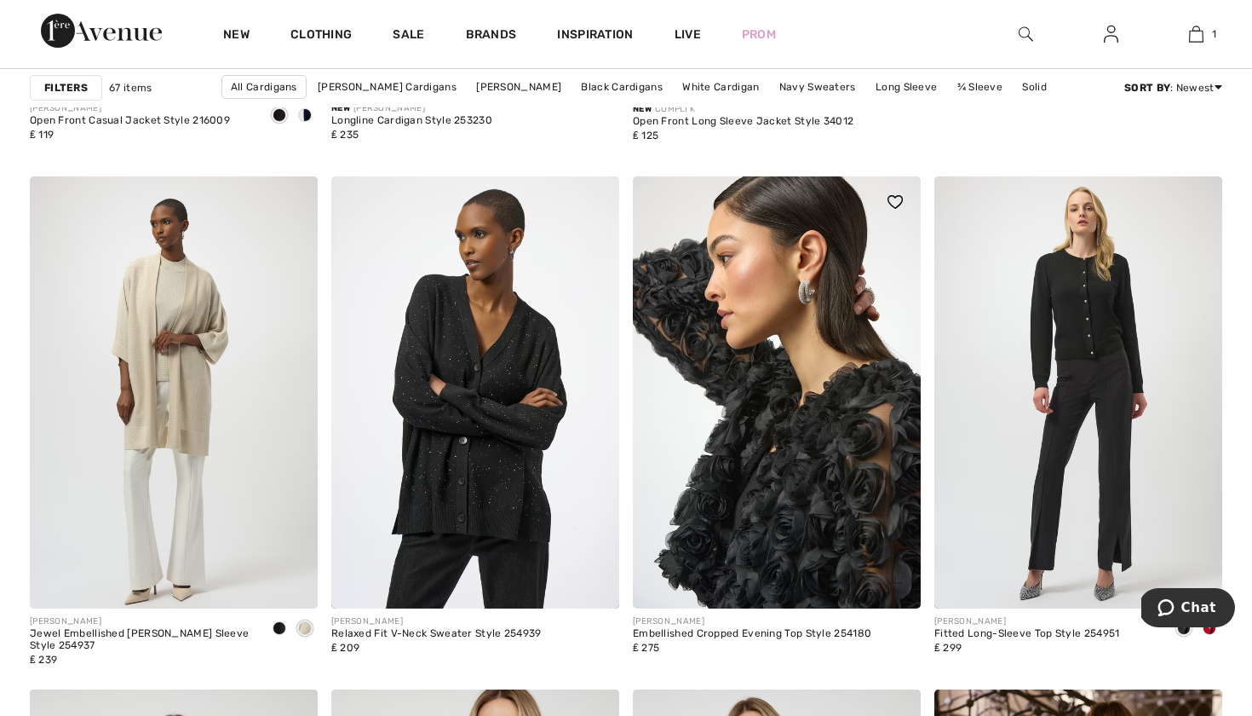
click at [760, 485] on img at bounding box center [777, 392] width 288 height 432
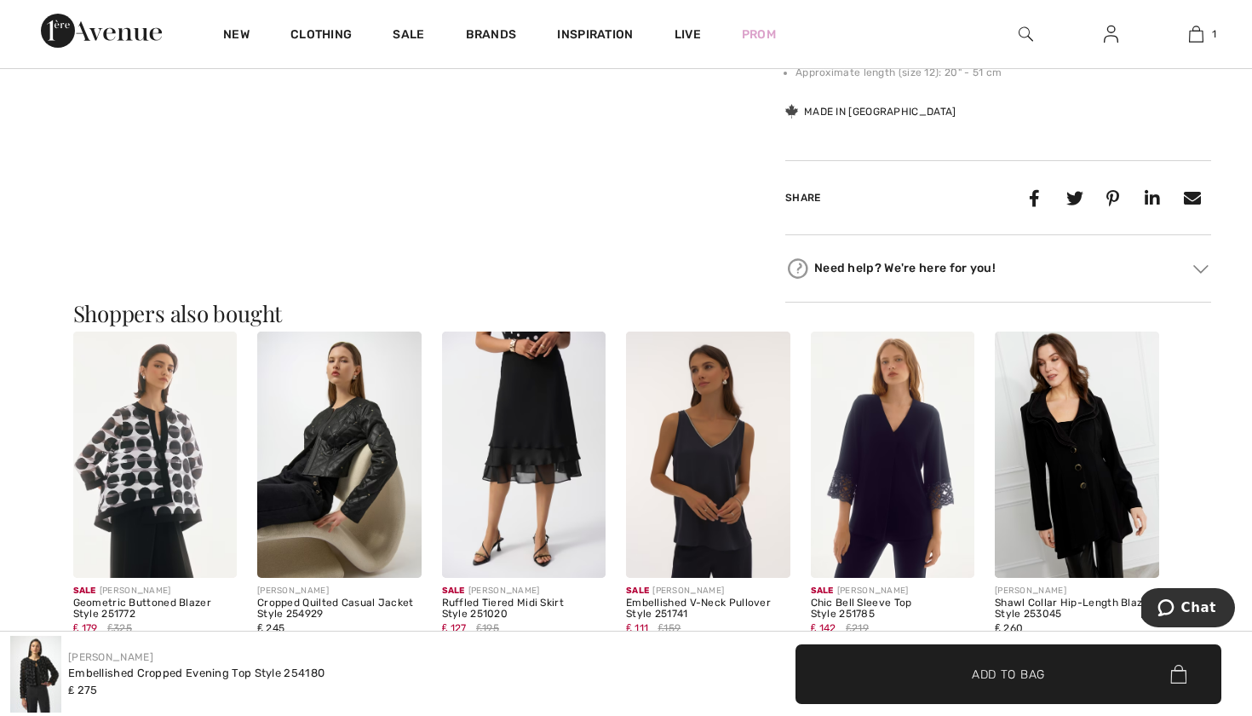
scroll to position [1263, 0]
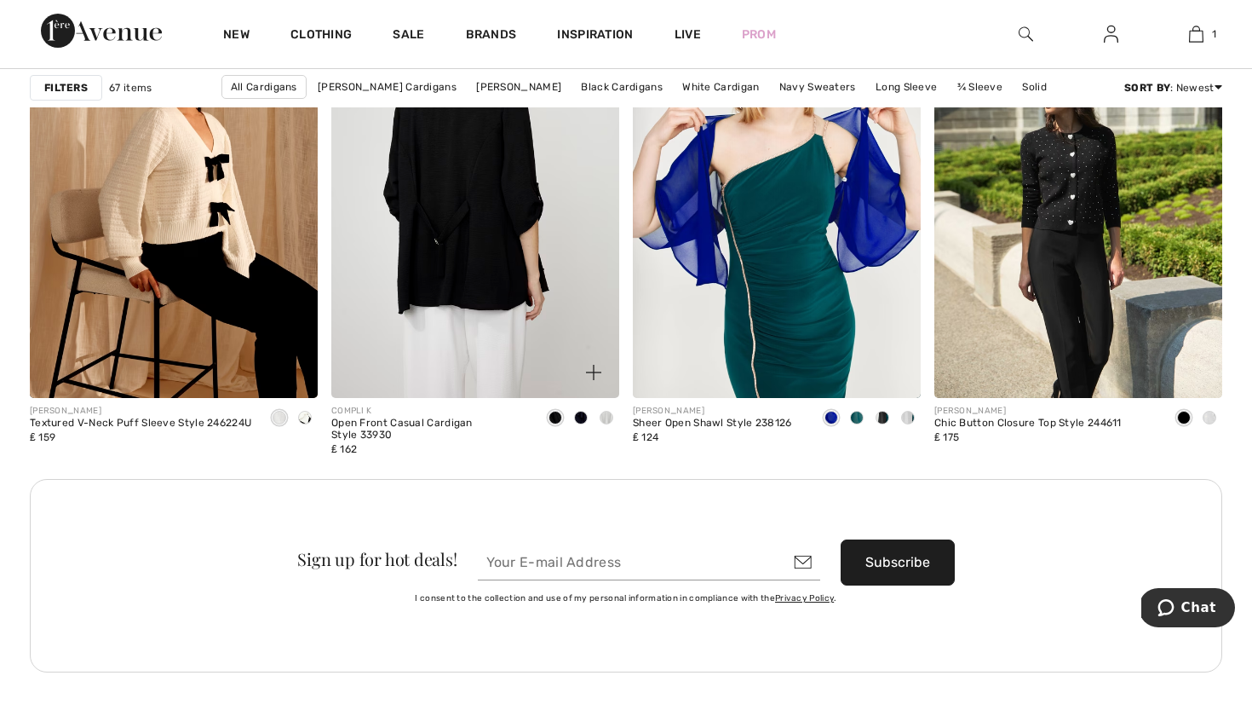
scroll to position [3556, 0]
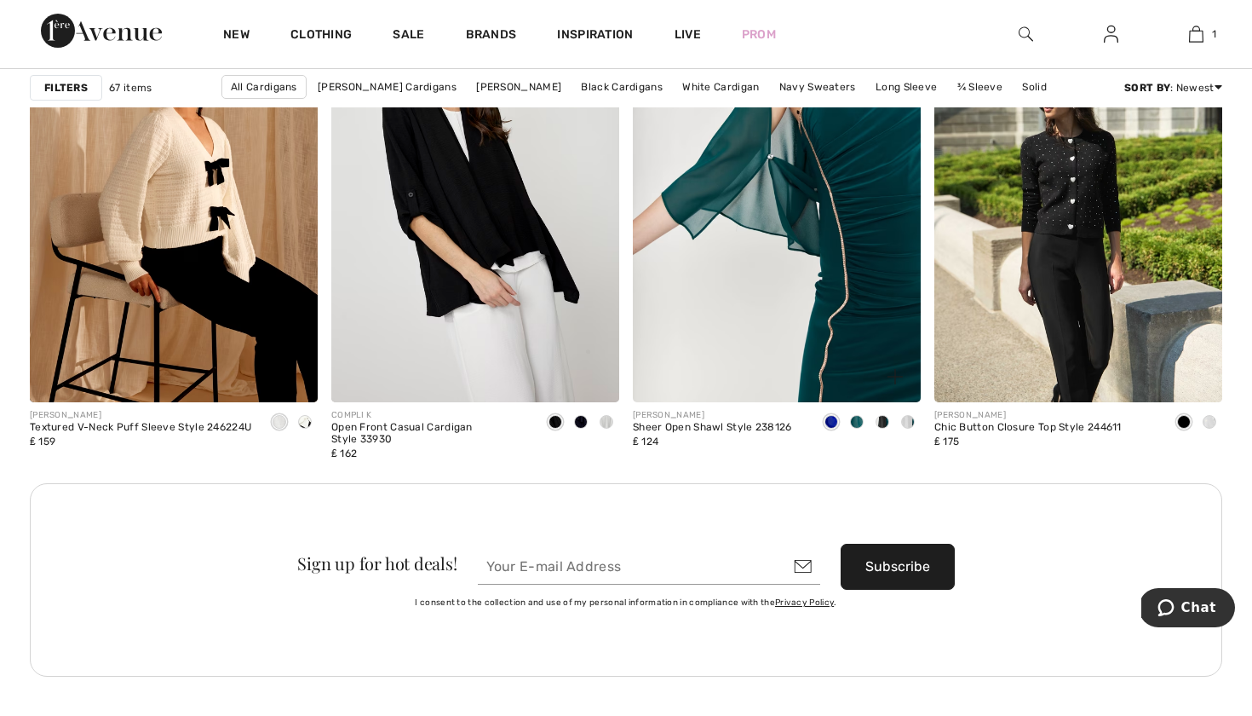
click at [819, 251] on img at bounding box center [777, 186] width 288 height 432
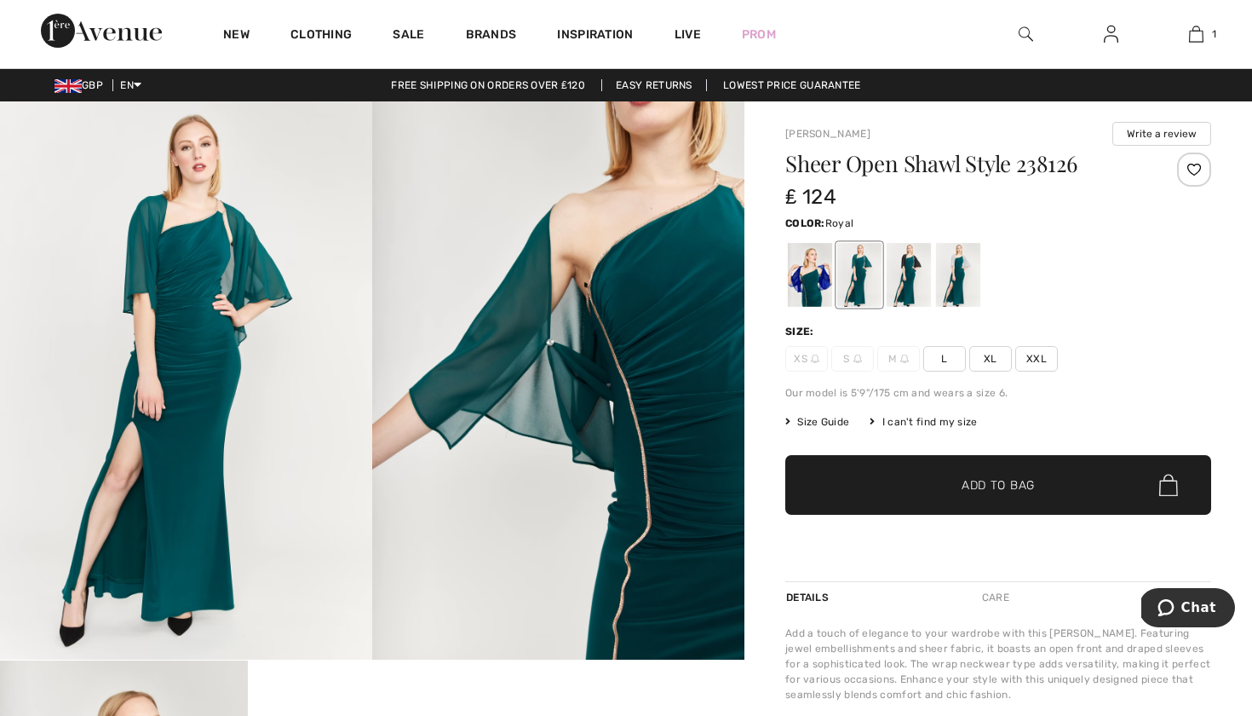
click at [798, 279] on div at bounding box center [810, 275] width 44 height 64
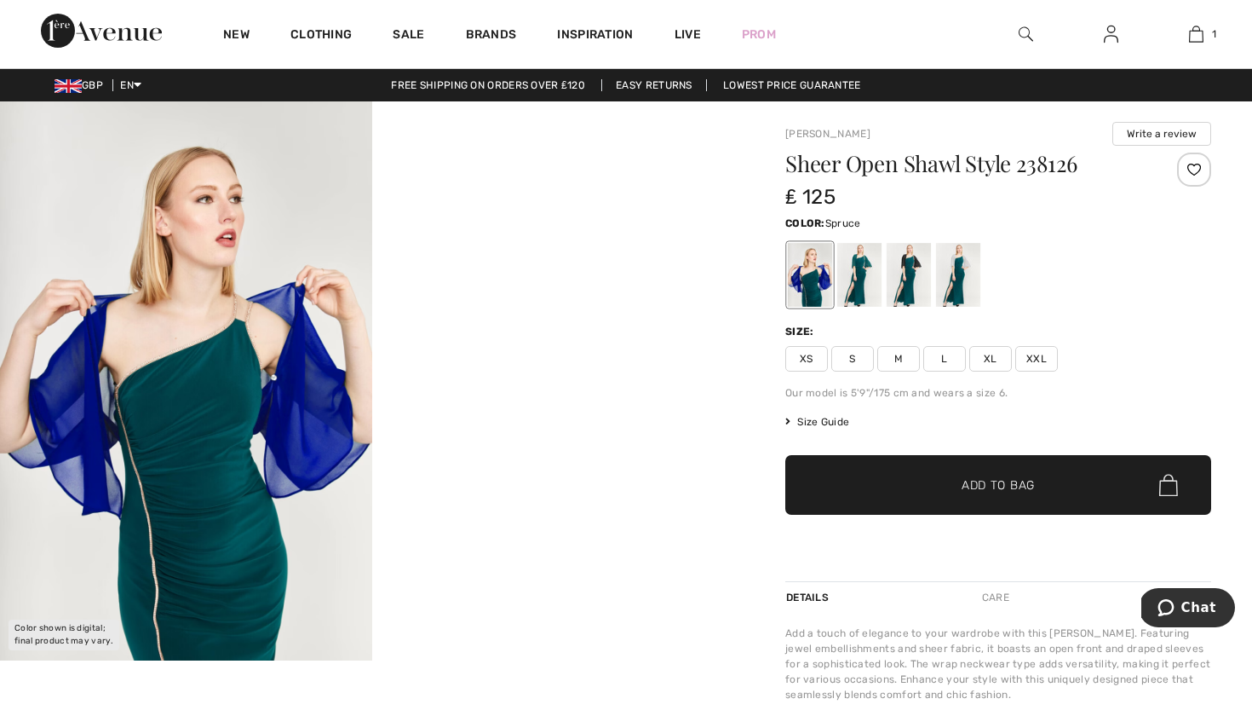
click at [848, 274] on div at bounding box center [859, 275] width 44 height 64
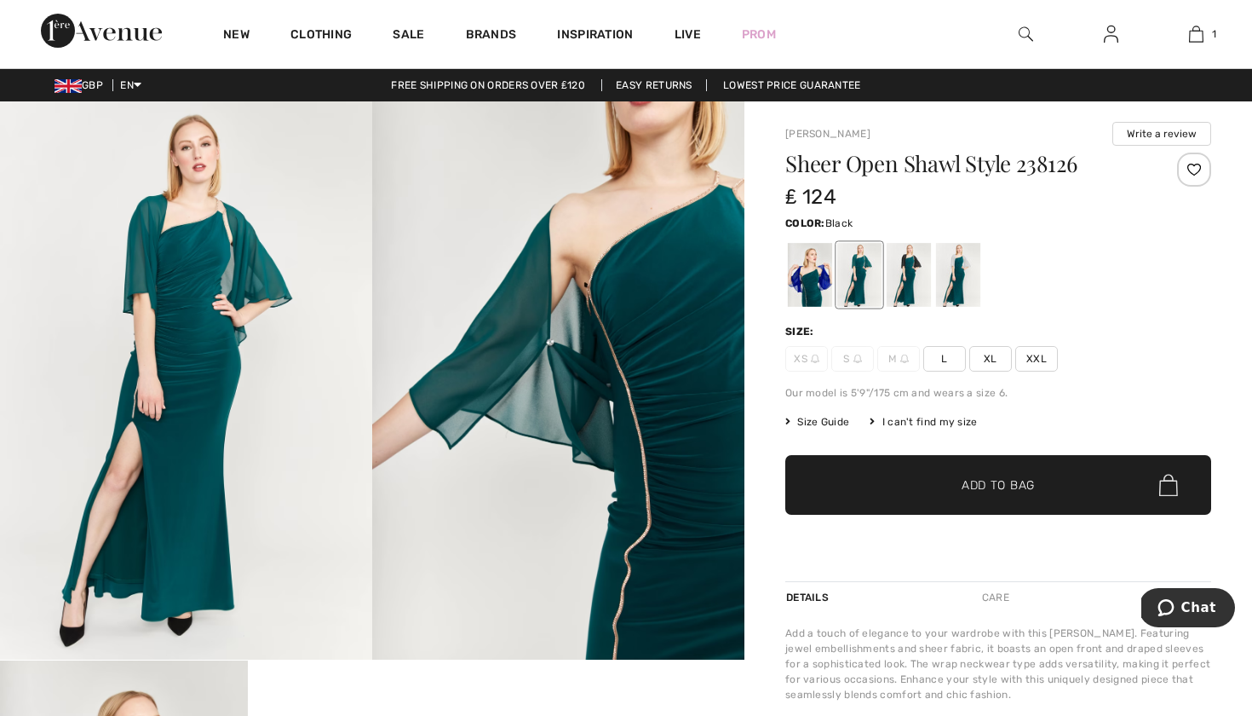
click at [907, 267] on div at bounding box center [909, 275] width 44 height 64
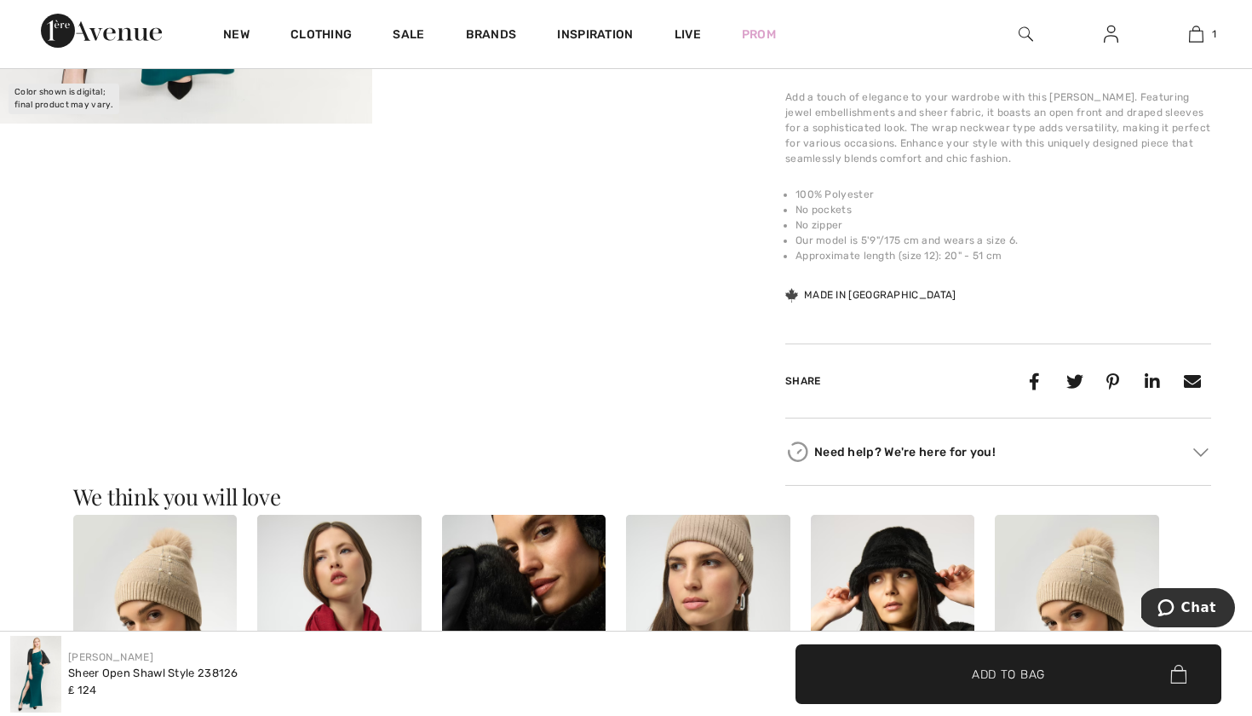
scroll to position [112, 0]
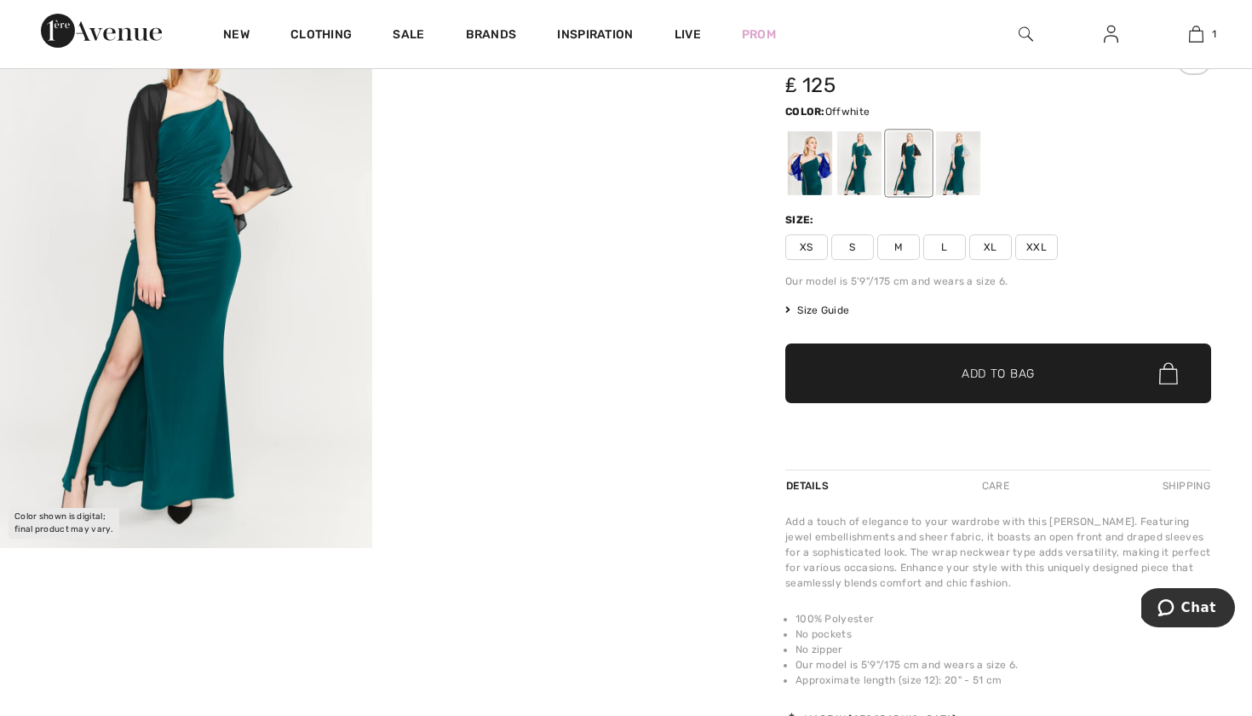
click at [964, 160] on div at bounding box center [958, 163] width 44 height 64
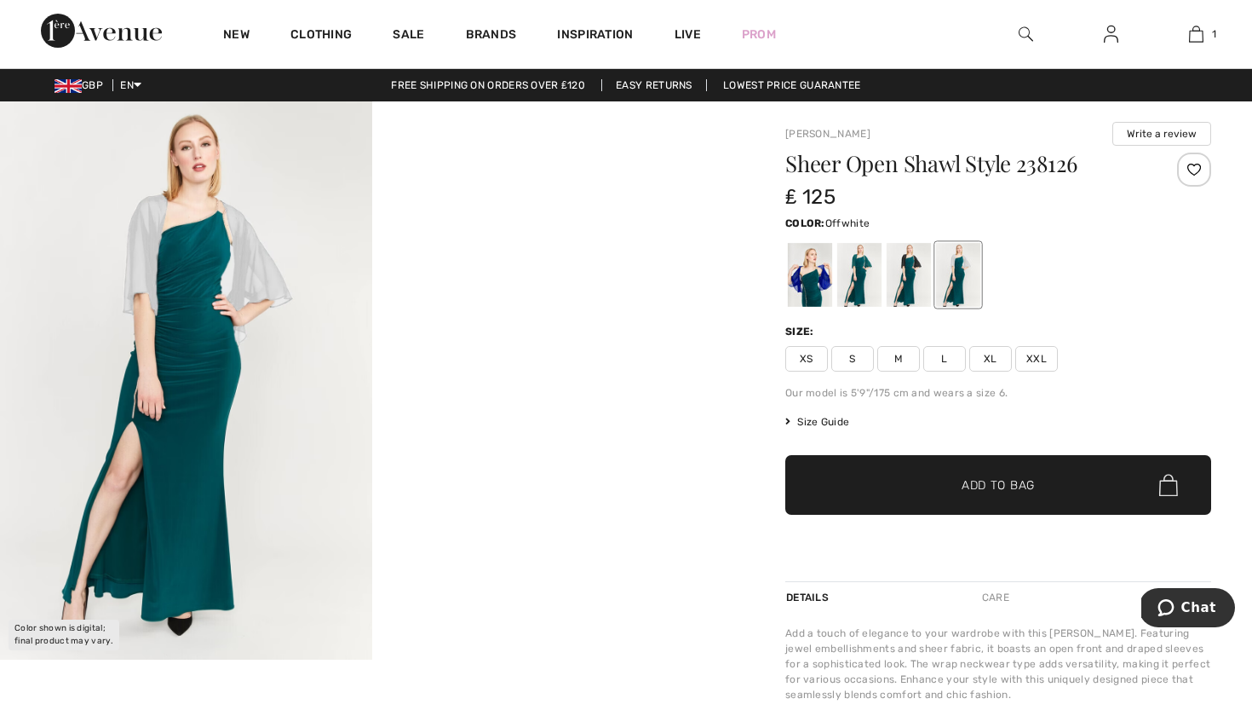
scroll to position [0, 0]
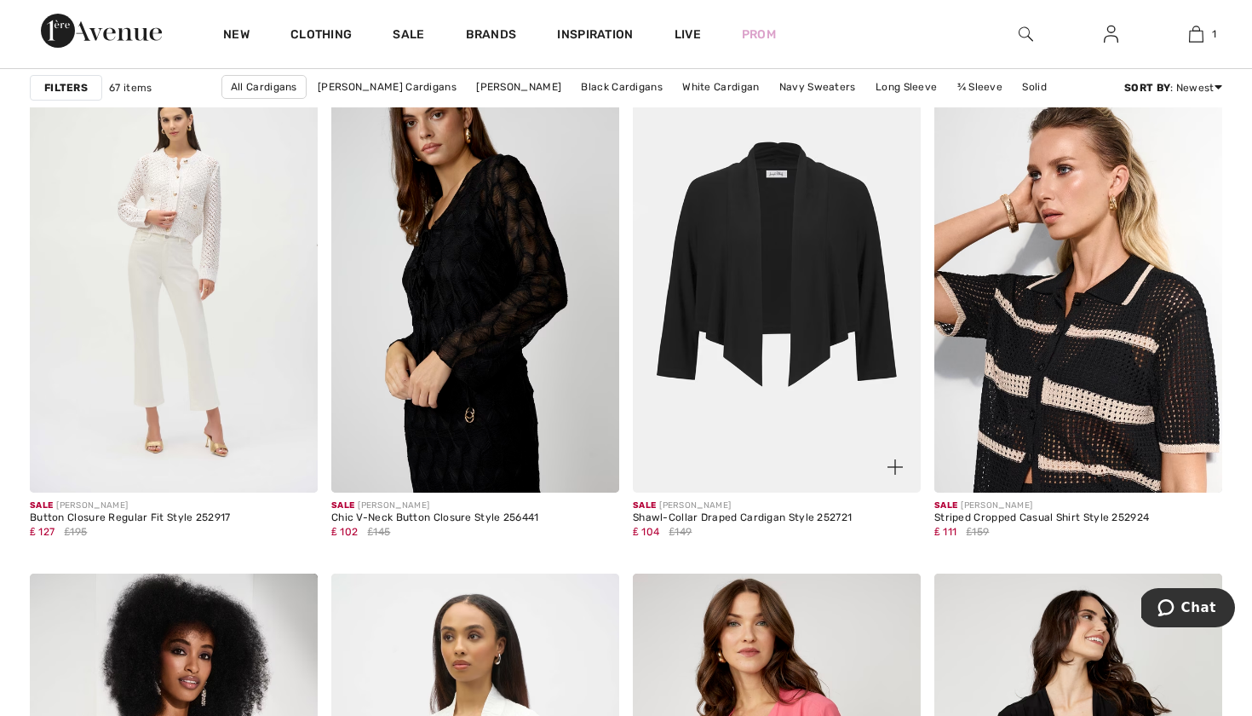
scroll to position [5250, 0]
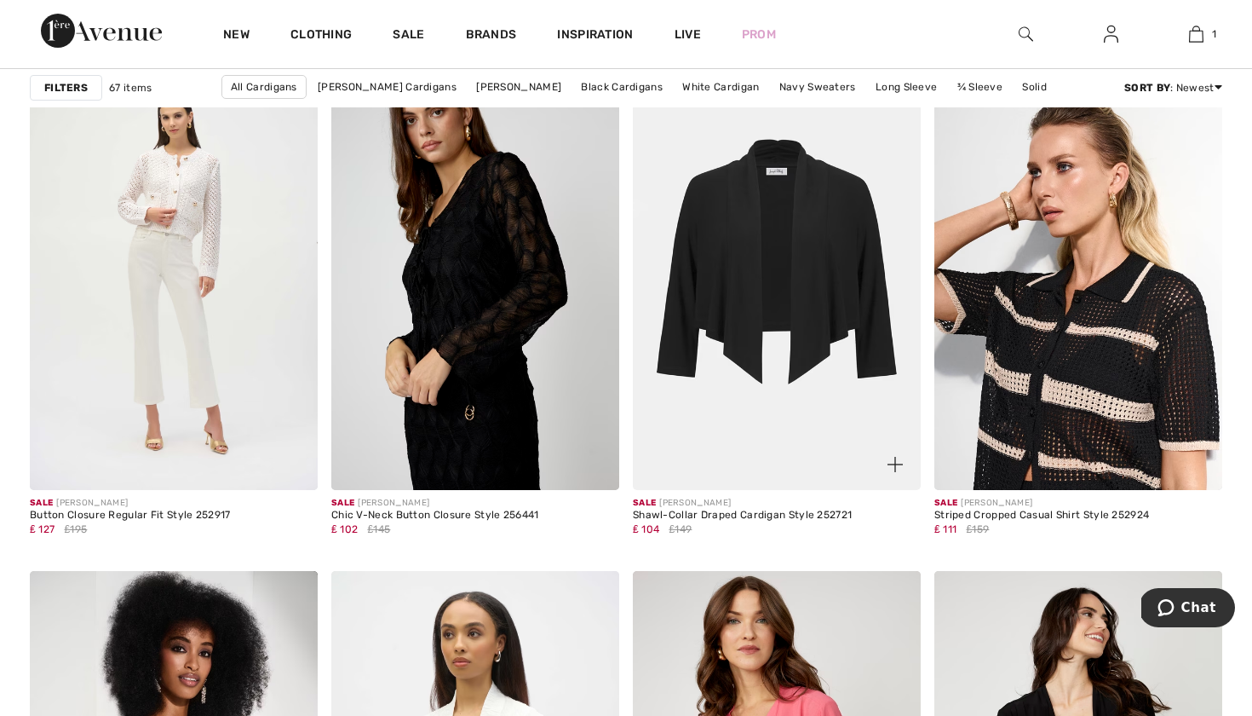
click at [763, 247] on img at bounding box center [777, 274] width 288 height 432
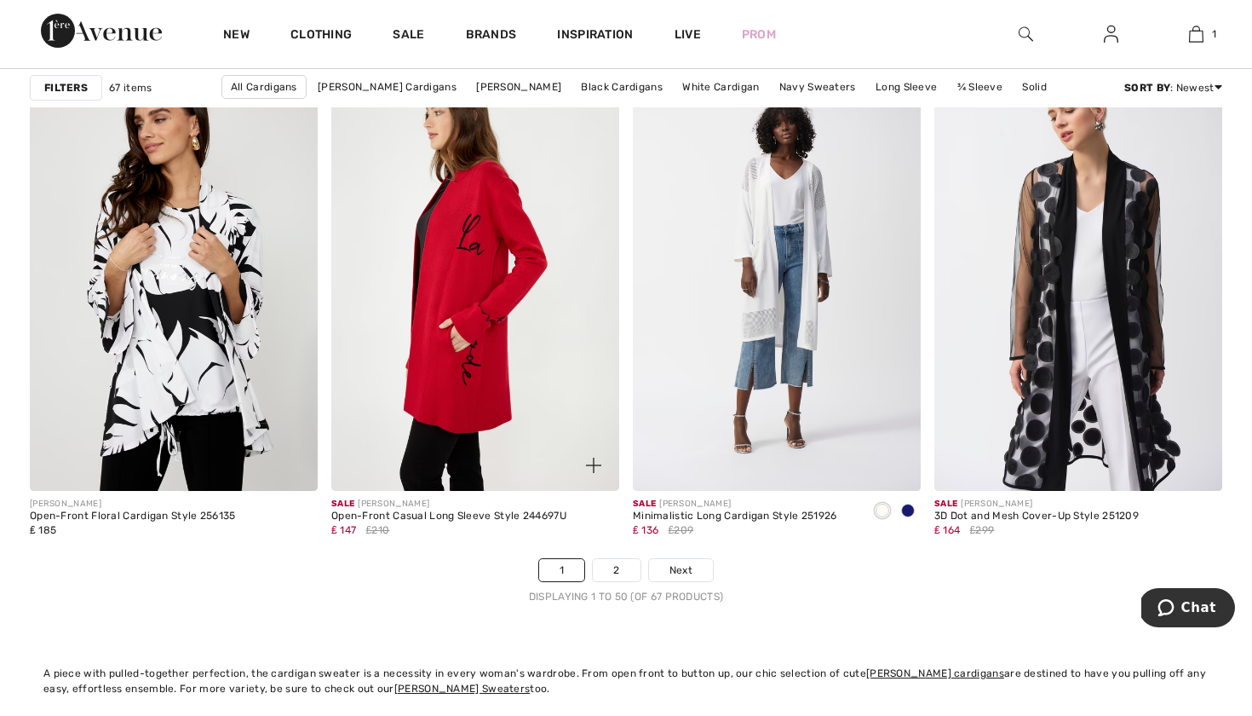
scroll to position [7501, 0]
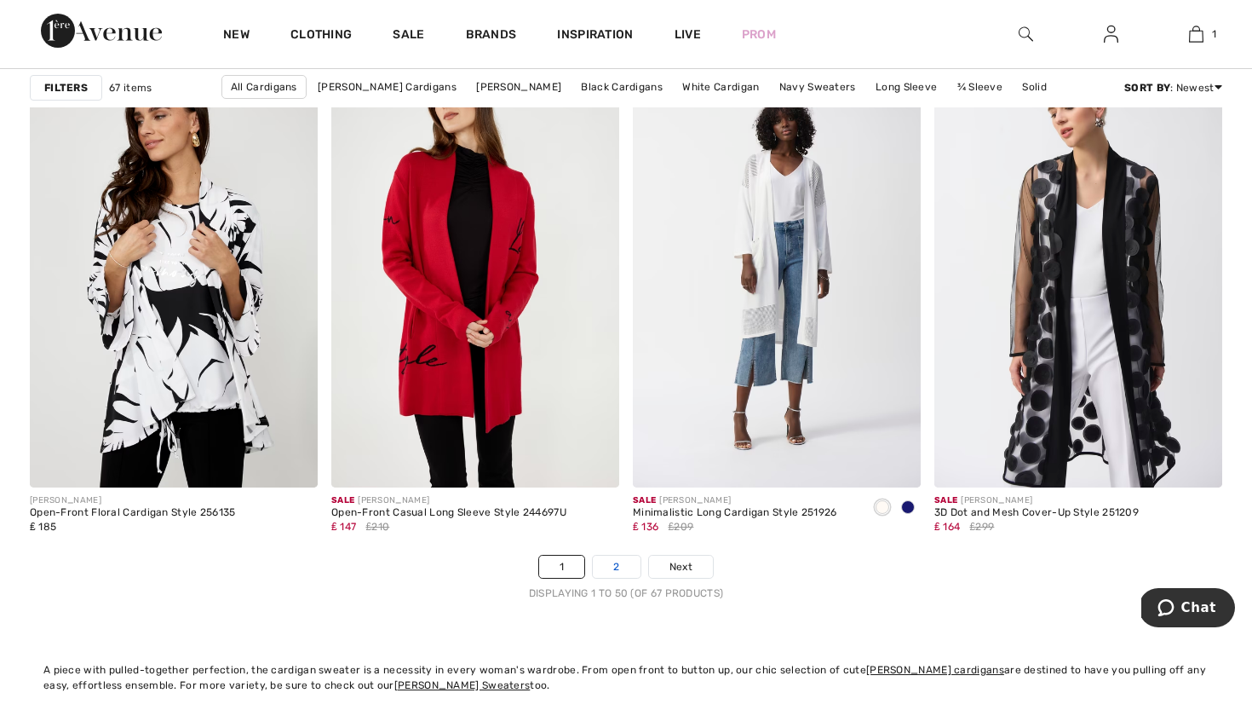
click at [617, 563] on link "2" at bounding box center [616, 566] width 47 height 22
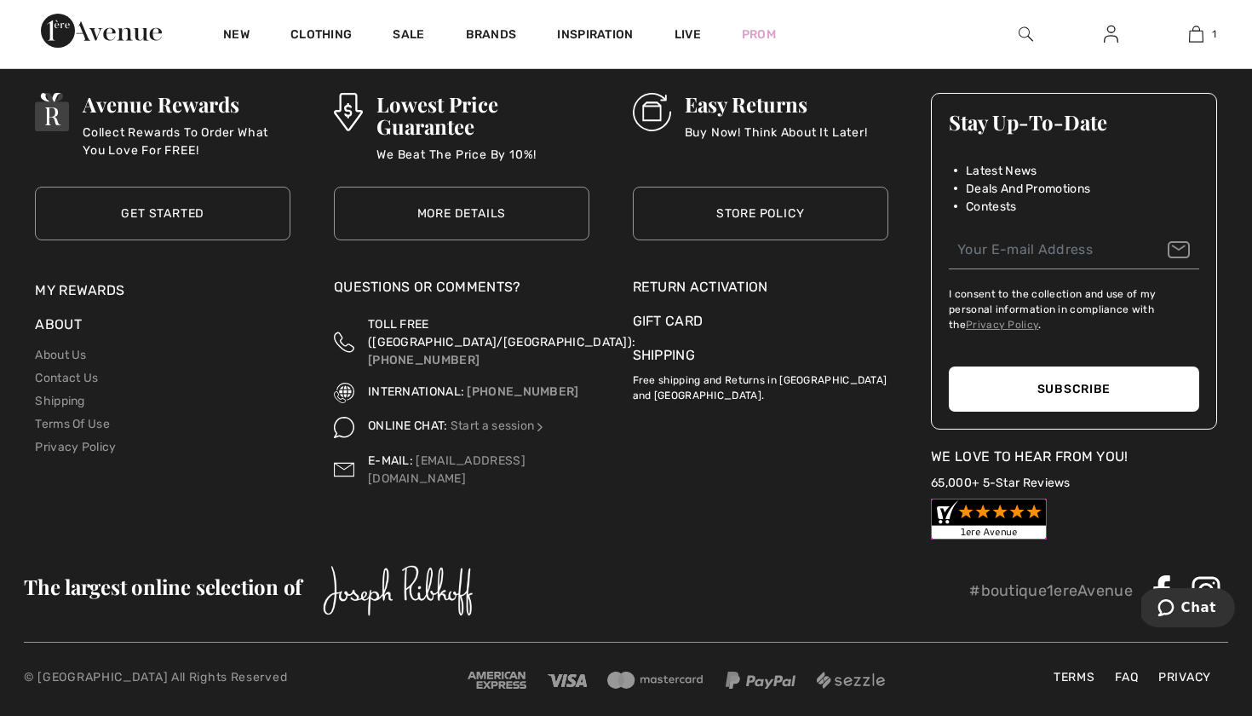
scroll to position [3129, 0]
